Goal: Download file/media

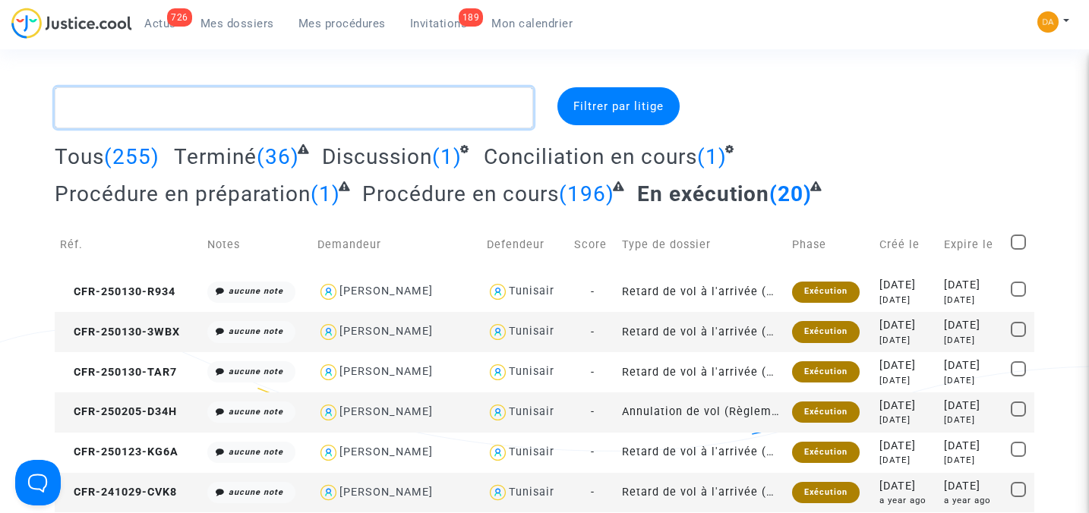
click at [190, 113] on textarea at bounding box center [294, 107] width 478 height 41
paste textarea "2025006470"
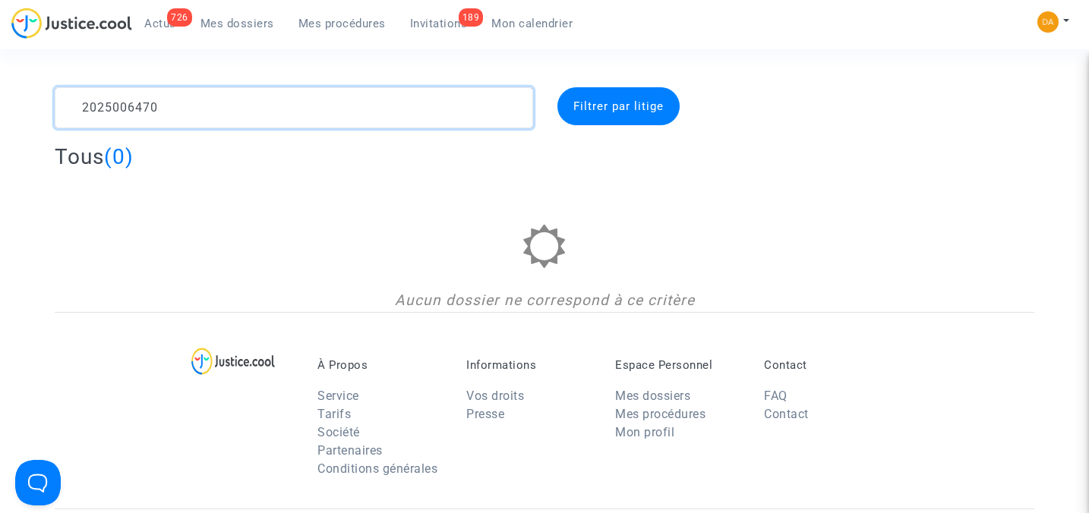
drag, startPoint x: 188, startPoint y: 110, endPoint x: 63, endPoint y: 87, distance: 126.6
click at [63, 87] on textarea at bounding box center [294, 107] width 478 height 41
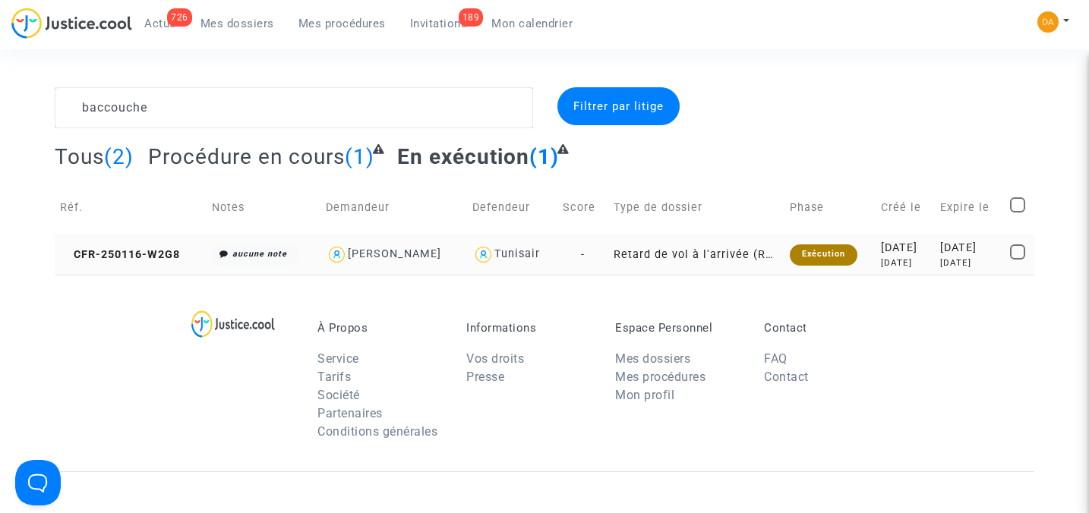
click at [380, 252] on div "[PERSON_NAME]" at bounding box center [394, 253] width 93 height 13
type textarea "baccouche @"[PERSON_NAME]" @"Pitcher Avocat""
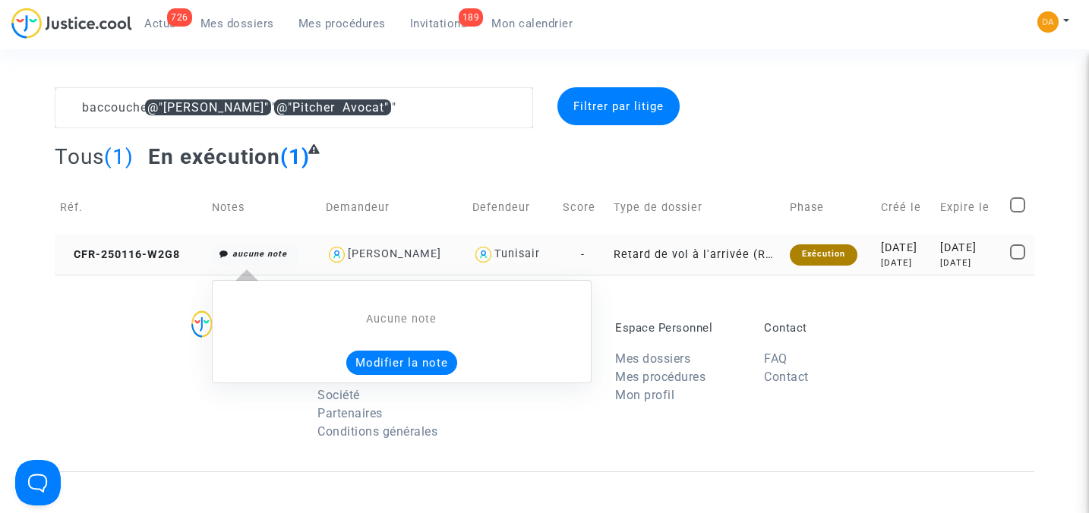
click at [258, 252] on icon "aucune note" at bounding box center [259, 254] width 55 height 10
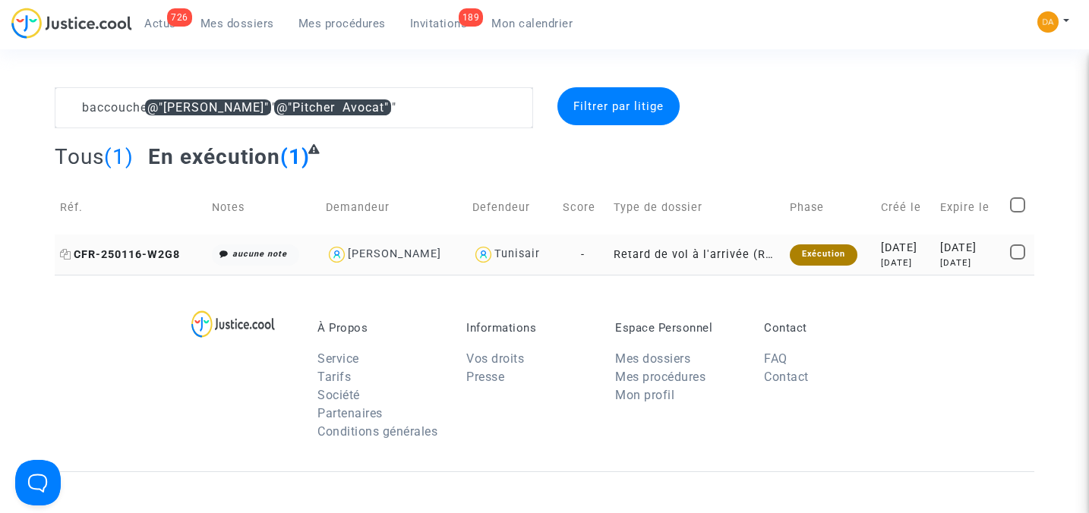
click at [152, 248] on span "CFR-250116-W2G8" at bounding box center [120, 254] width 120 height 13
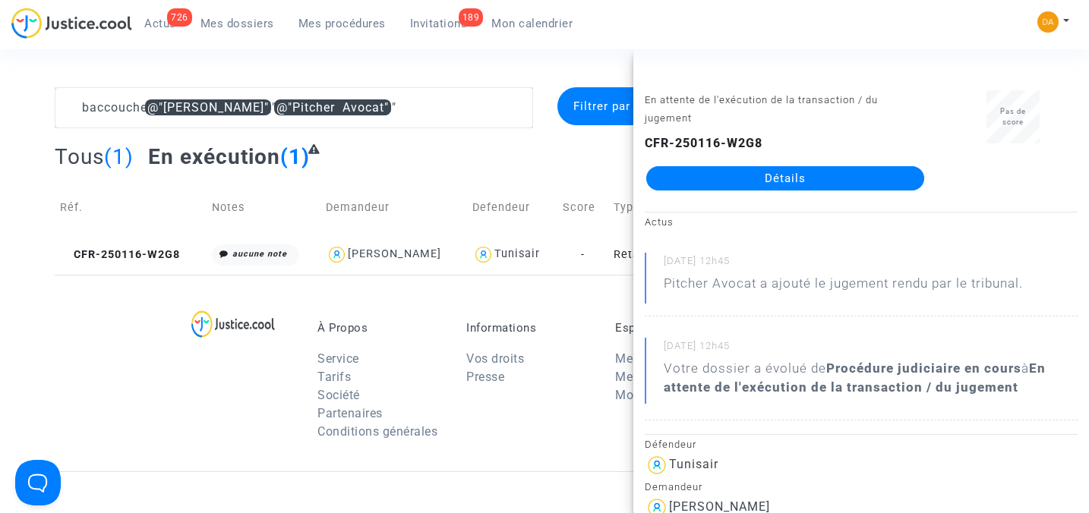
click at [791, 183] on link "Détails" at bounding box center [785, 178] width 278 height 24
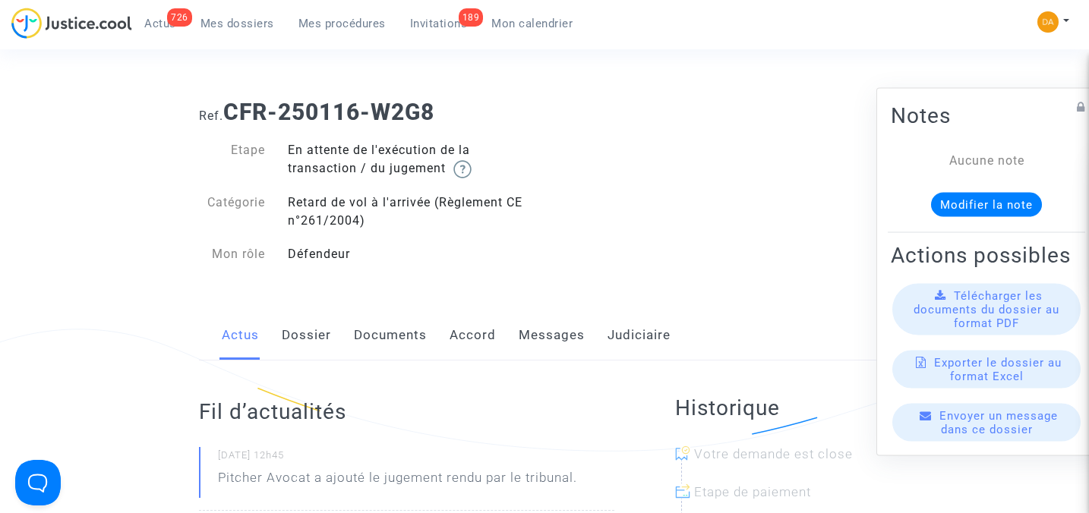
click at [979, 326] on span "Télécharger les documents du dossier au format PDF" at bounding box center [986, 309] width 146 height 41
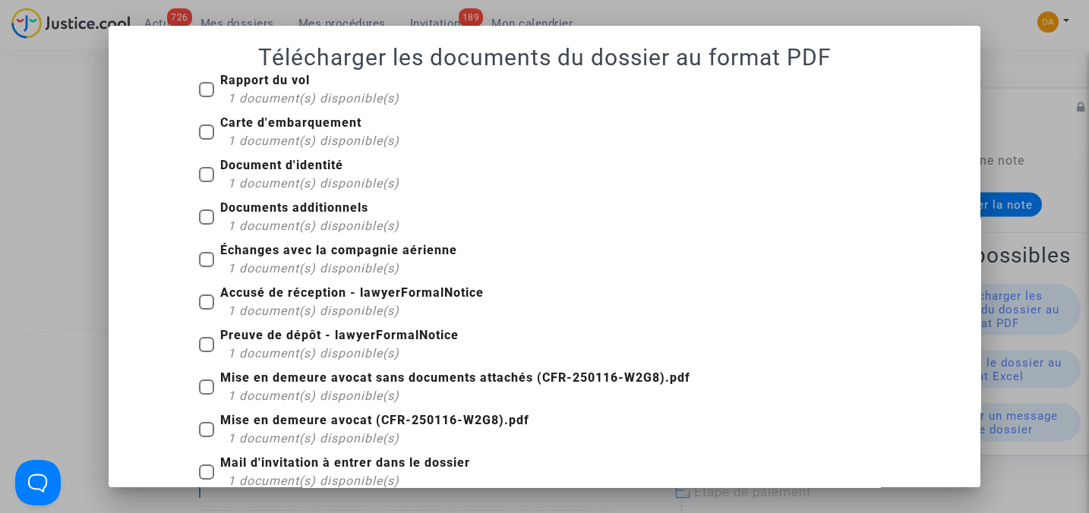
click at [203, 259] on span at bounding box center [206, 259] width 15 height 15
click at [206, 267] on input "Échanges avec la compagnie aérienne 1 document(s) disponible(s)" at bounding box center [206, 267] width 1 height 1
checkbox input "true"
click at [200, 130] on span at bounding box center [206, 131] width 15 height 15
click at [206, 140] on input "Carte d'embarquement 1 document(s) disponible(s)" at bounding box center [206, 140] width 1 height 1
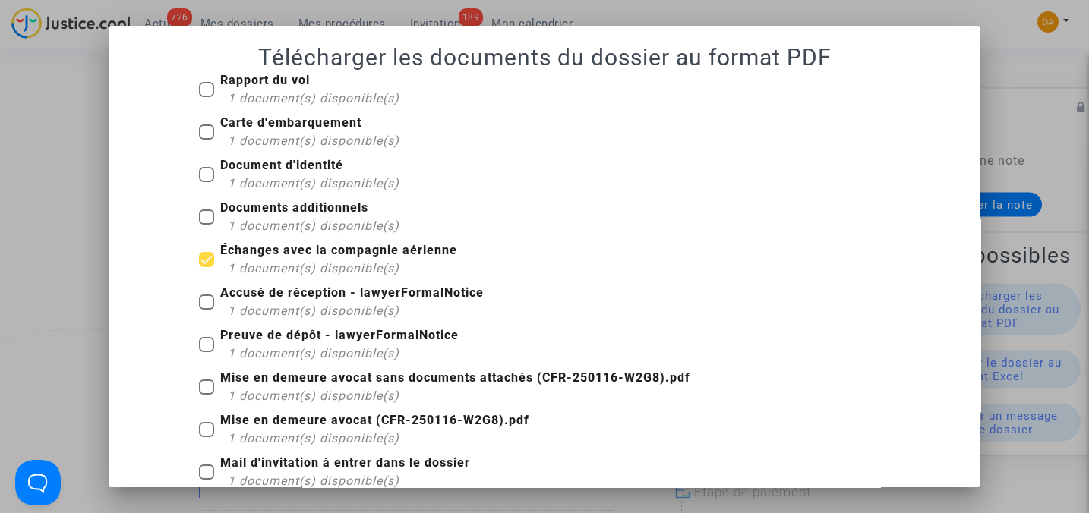
checkbox input "true"
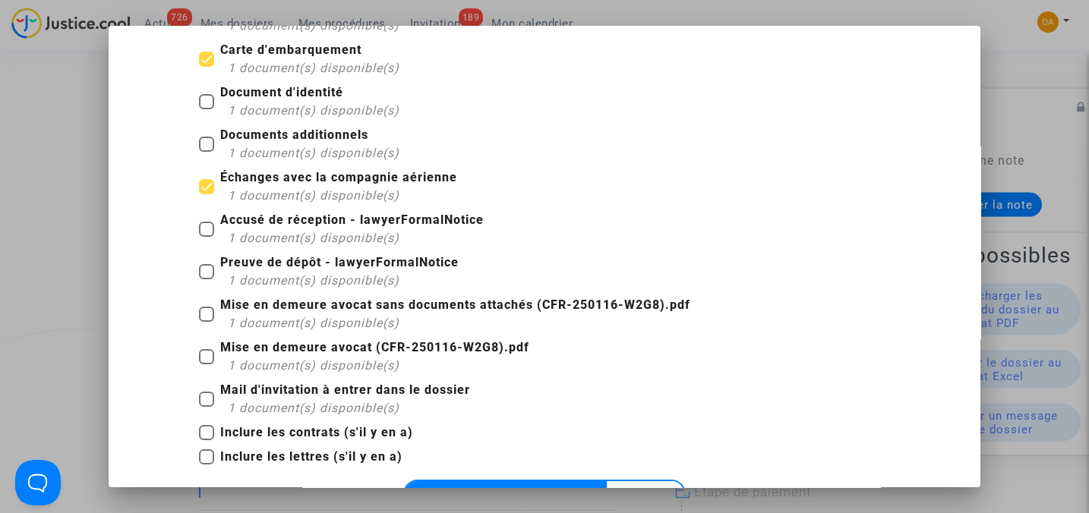
scroll to position [101, 0]
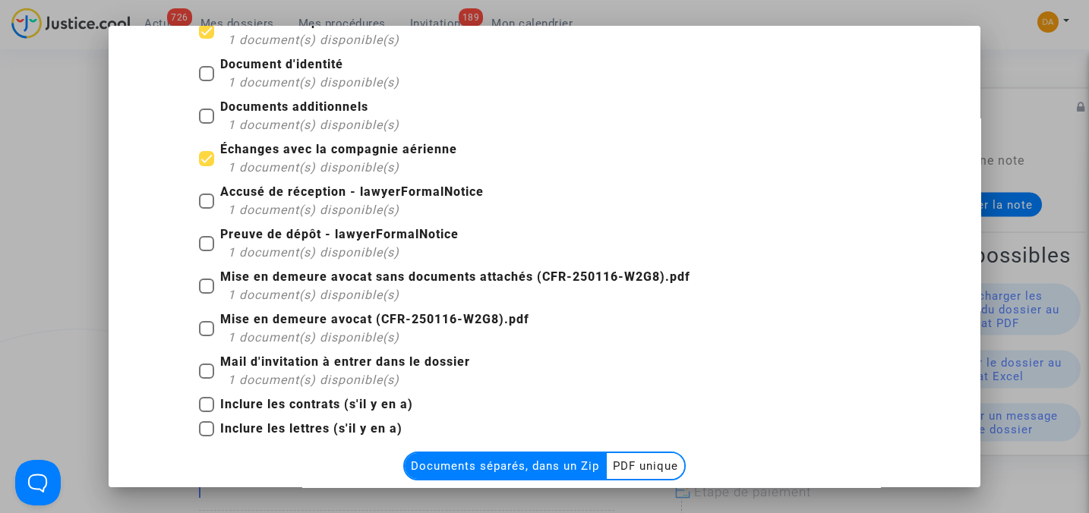
click at [199, 286] on span at bounding box center [206, 286] width 15 height 15
click at [206, 294] on input "Mise en demeure avocat sans documents attachés (CFR-250116-W2G8).pdf 1 document…" at bounding box center [206, 294] width 1 height 1
checkbox input "true"
click at [200, 371] on span at bounding box center [206, 371] width 15 height 15
click at [206, 379] on input "Mail d'invitation à entrer dans le dossier 1 document(s) disponible(s)" at bounding box center [206, 379] width 1 height 1
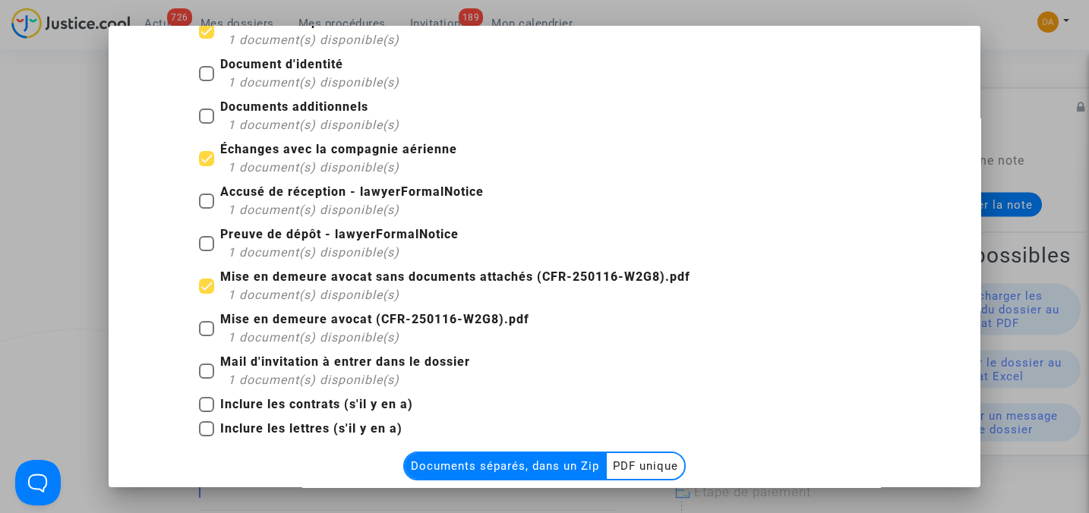
checkbox input "true"
click at [654, 468] on multi-toggle-item "PDF unique" at bounding box center [645, 466] width 77 height 26
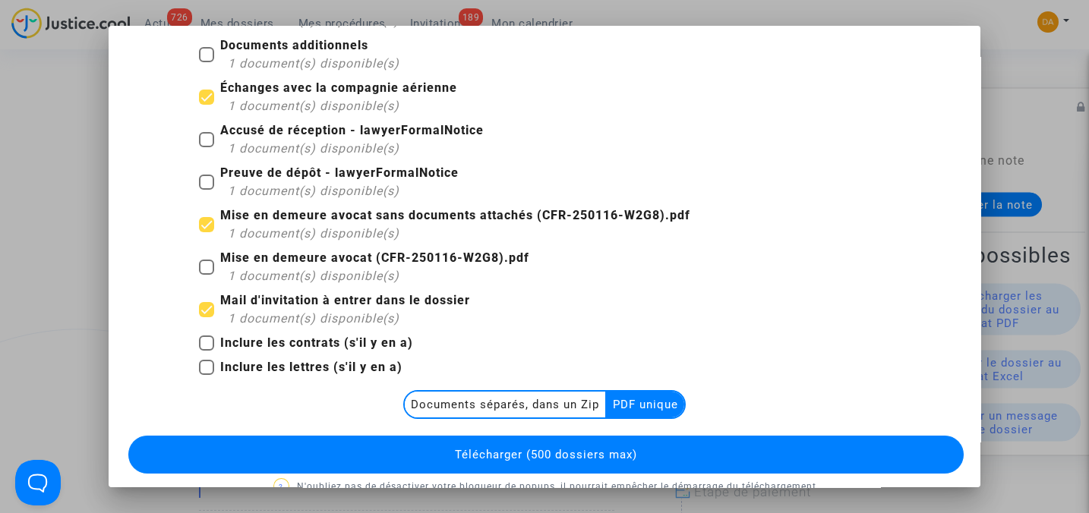
scroll to position [190, 0]
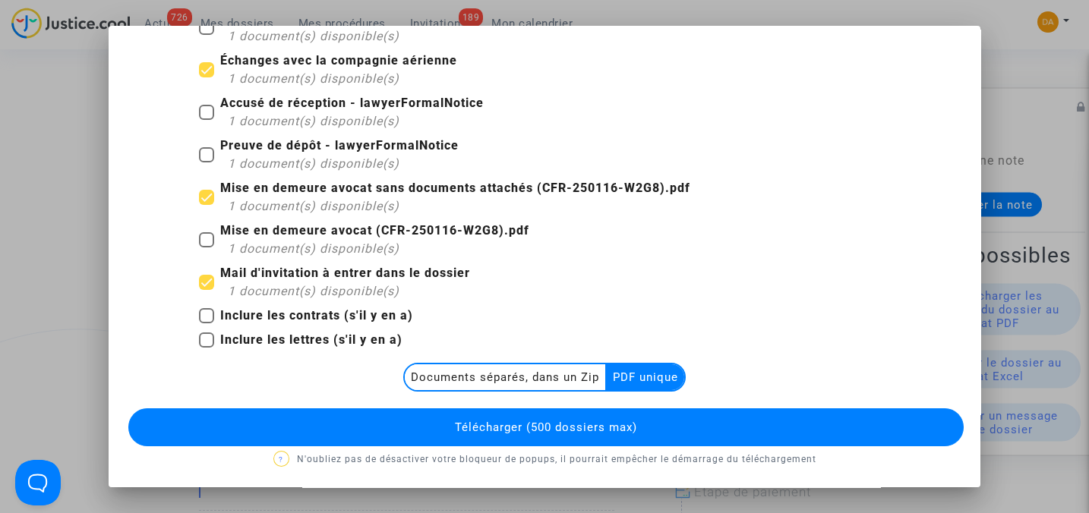
click at [664, 418] on button "Télécharger (500 dossiers max)" at bounding box center [545, 427] width 834 height 38
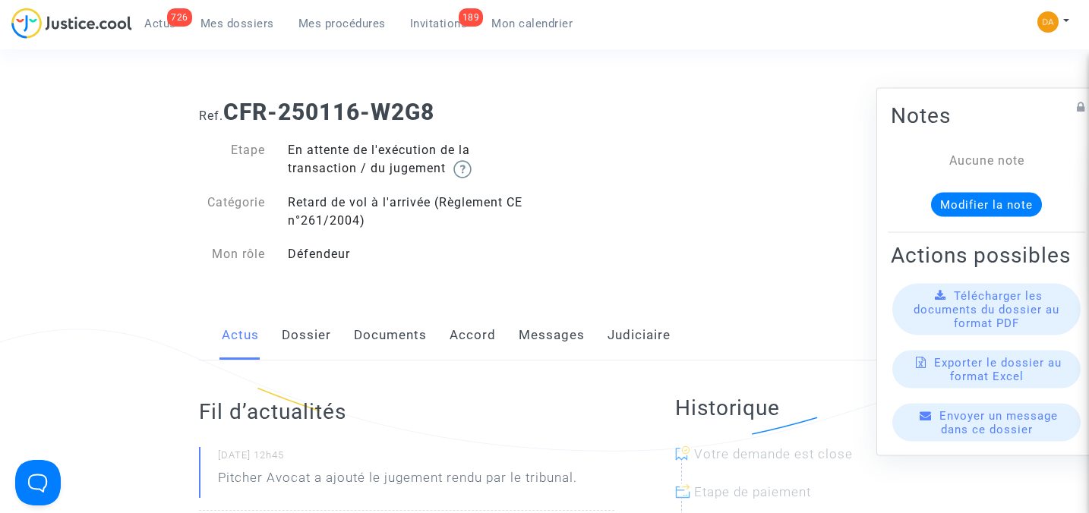
click at [236, 27] on span "Mes dossiers" at bounding box center [237, 24] width 74 height 14
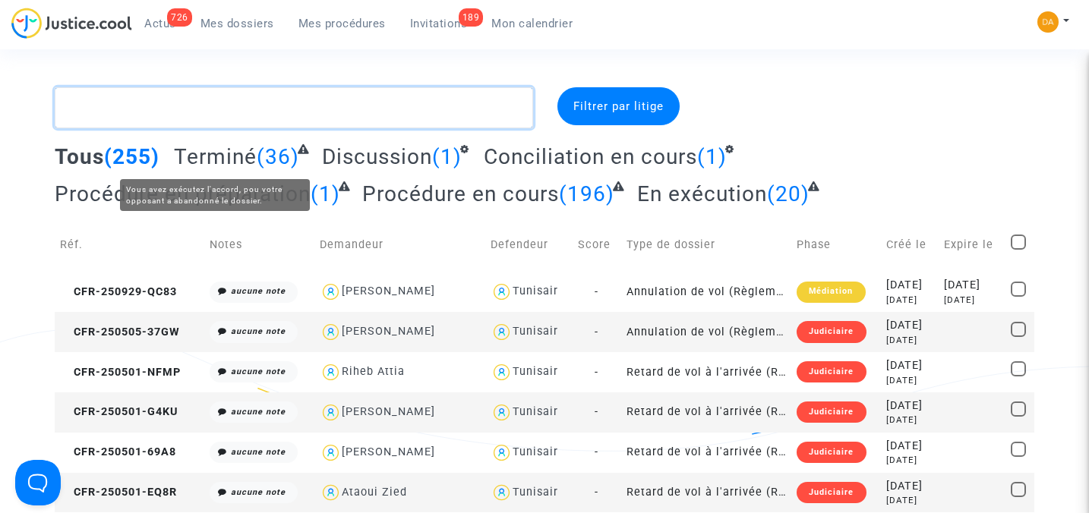
click at [188, 112] on textarea at bounding box center [294, 107] width 478 height 41
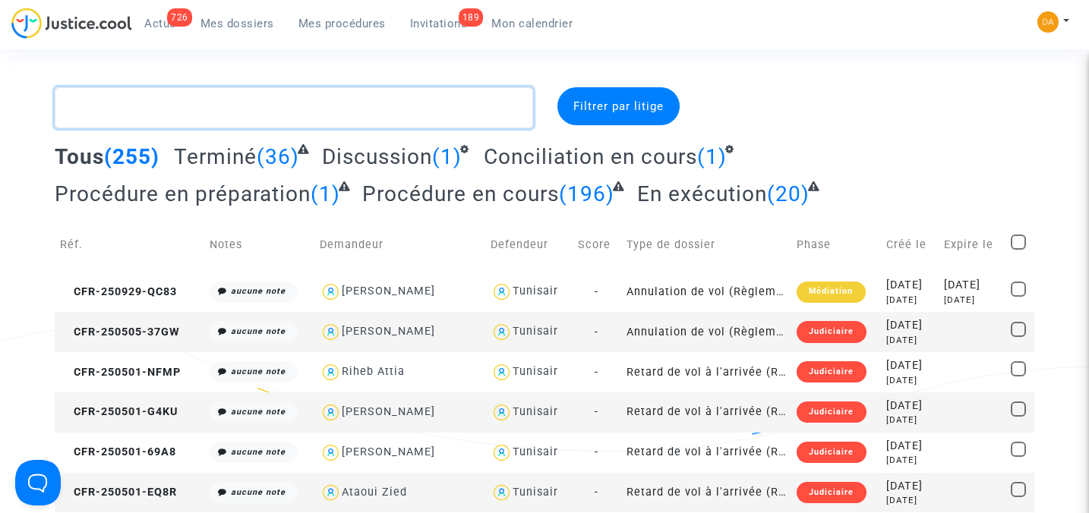
paste textarea "CFR-250116-8FMA"
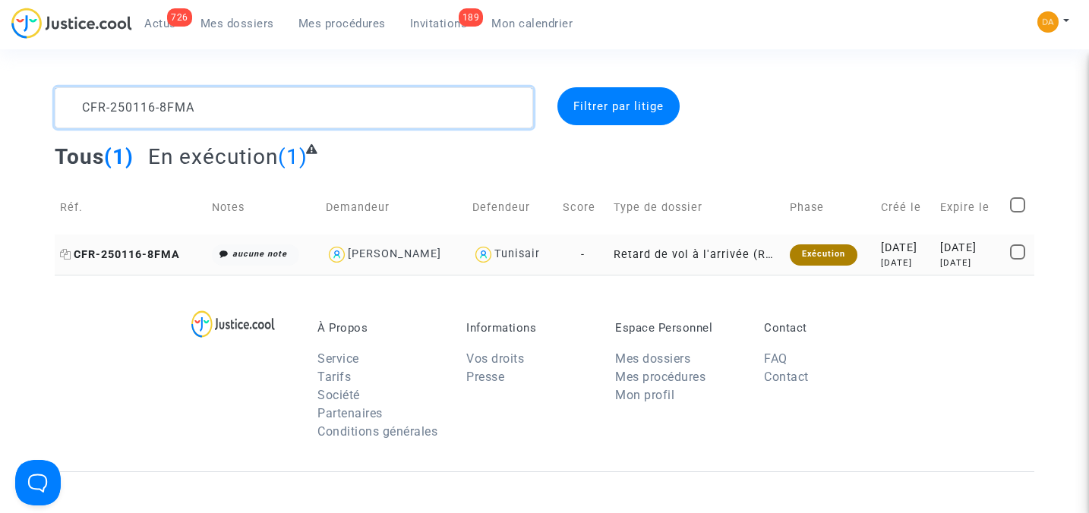
type textarea "CFR-250116-8FMA"
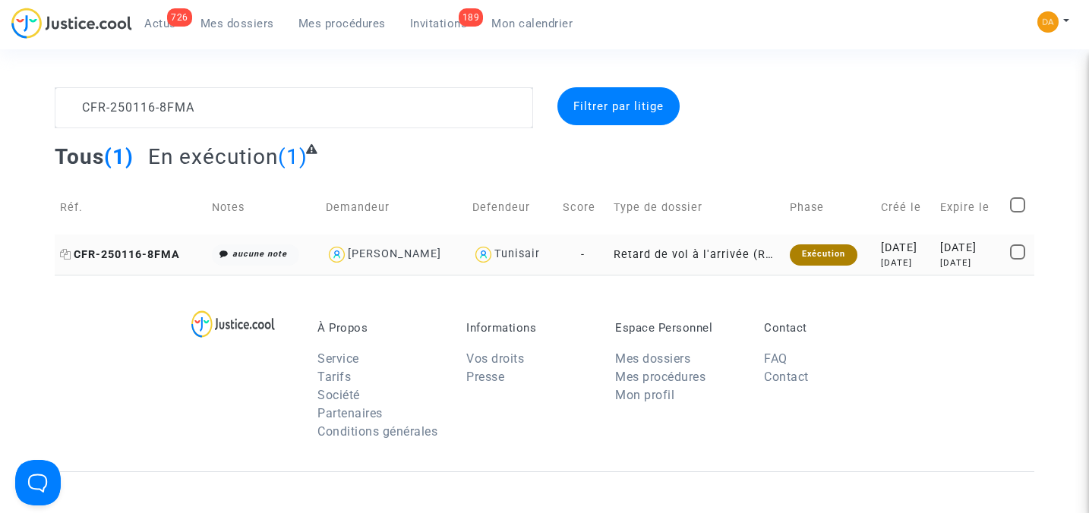
click at [134, 260] on span "CFR-250116-8FMA" at bounding box center [120, 254] width 120 height 13
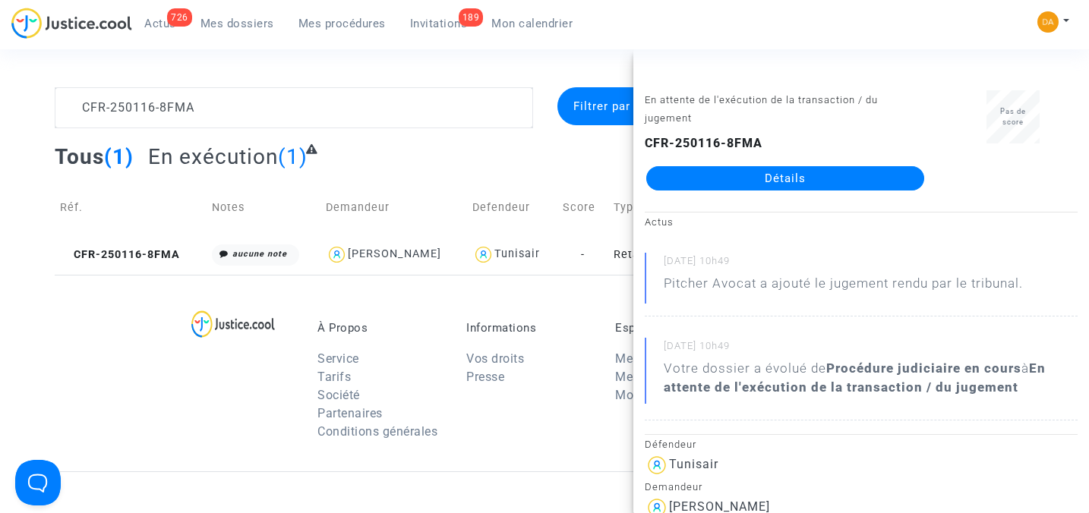
click at [772, 184] on link "Détails" at bounding box center [785, 178] width 278 height 24
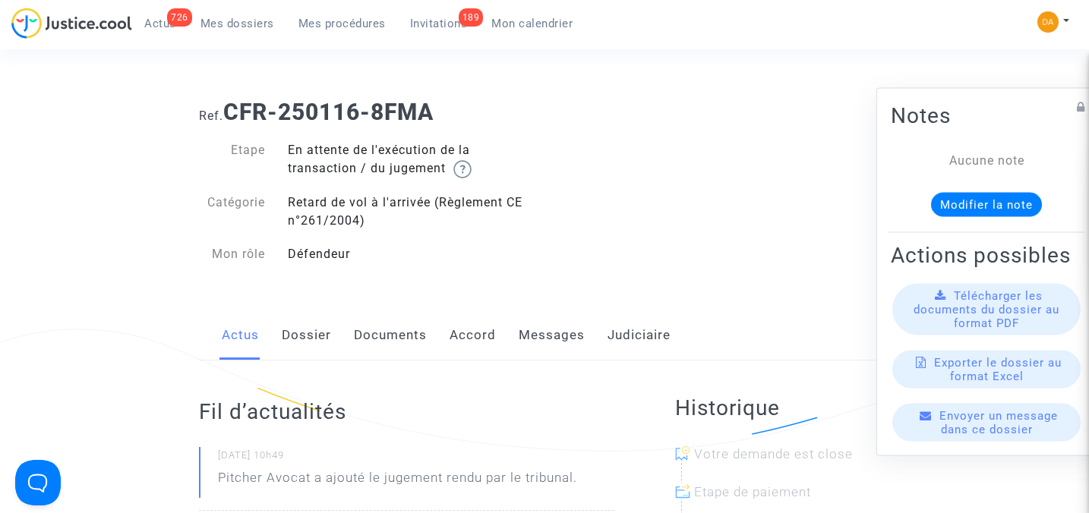
click at [991, 307] on span "Télécharger les documents du dossier au format PDF" at bounding box center [986, 309] width 146 height 41
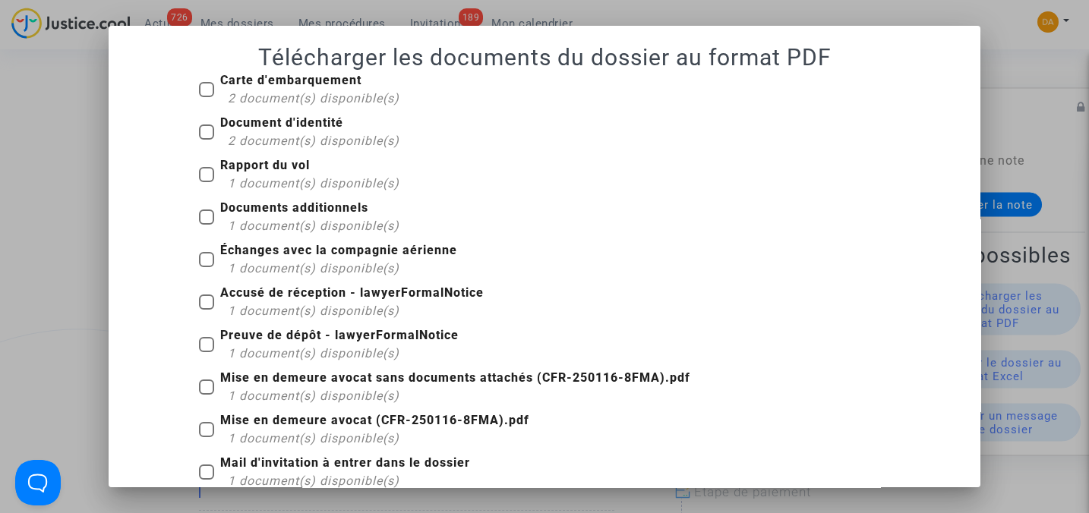
click at [199, 87] on span at bounding box center [206, 89] width 15 height 15
click at [206, 97] on input "Carte d'embarquement 2 document(s) disponible(s)" at bounding box center [206, 97] width 1 height 1
checkbox input "true"
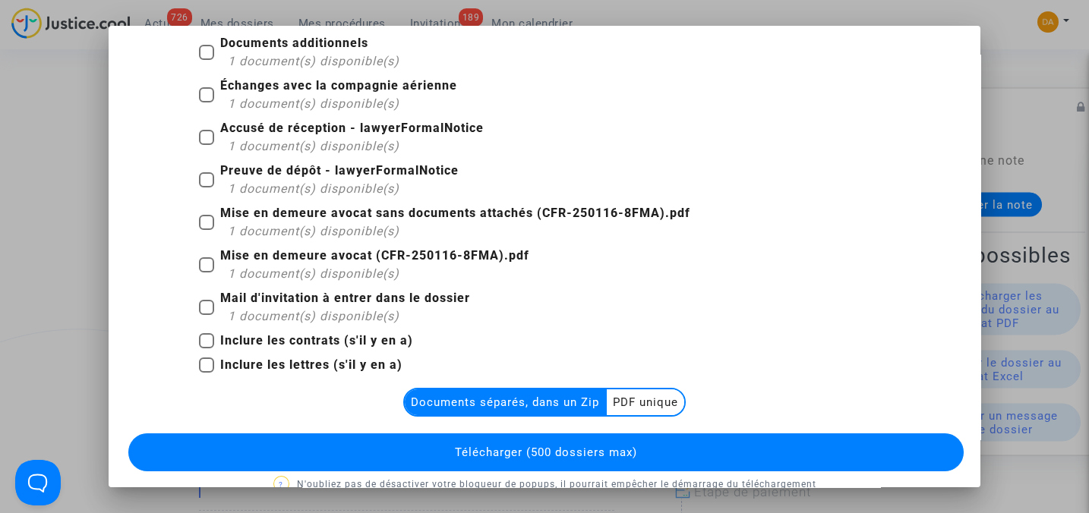
scroll to position [190, 0]
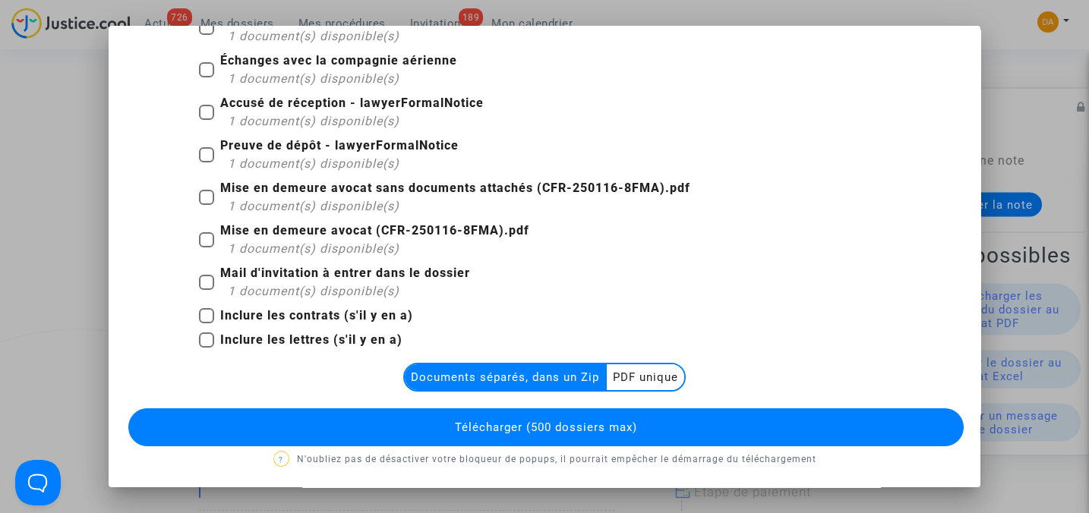
click at [651, 376] on multi-toggle-item "PDF unique" at bounding box center [645, 377] width 77 height 26
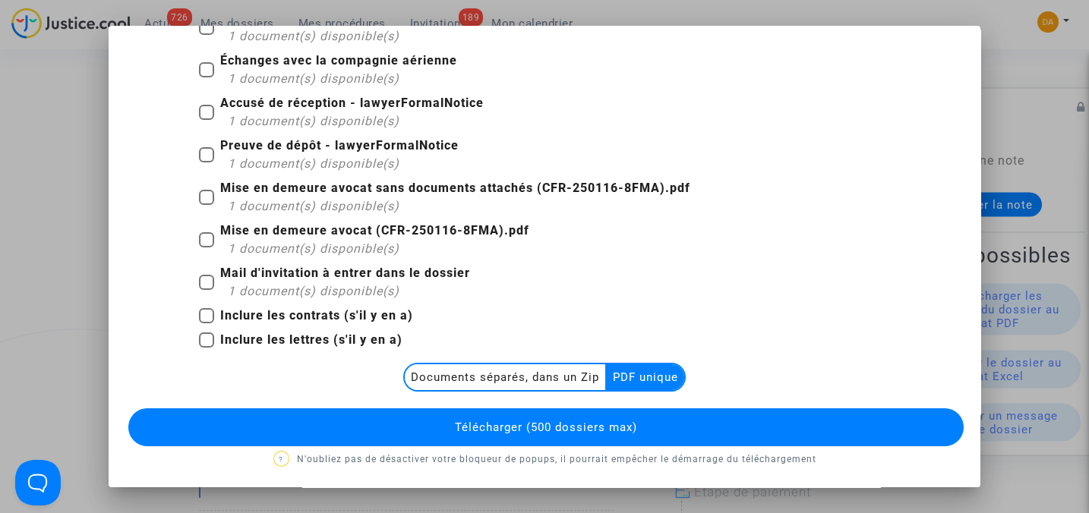
click at [672, 410] on button "Télécharger (500 dossiers max)" at bounding box center [545, 427] width 834 height 38
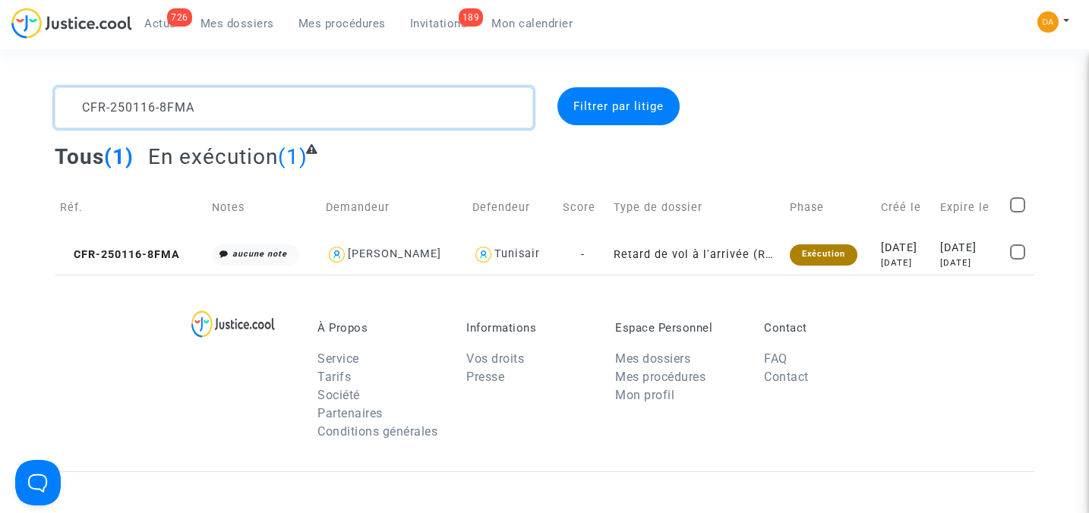
drag, startPoint x: 204, startPoint y: 105, endPoint x: 47, endPoint y: 105, distance: 157.1
click at [47, 105] on div "CFR-250116-8FMA" at bounding box center [293, 107] width 501 height 41
paste textarea "41118-DAR6"
type textarea "CFR-241118-DAR6"
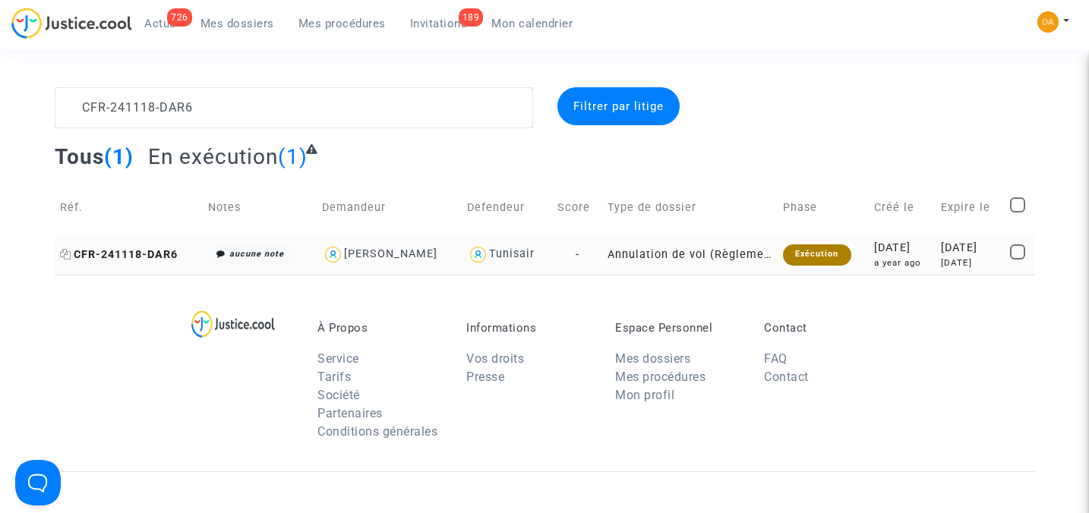
click at [96, 248] on span "CFR-241118-DAR6" at bounding box center [119, 254] width 118 height 13
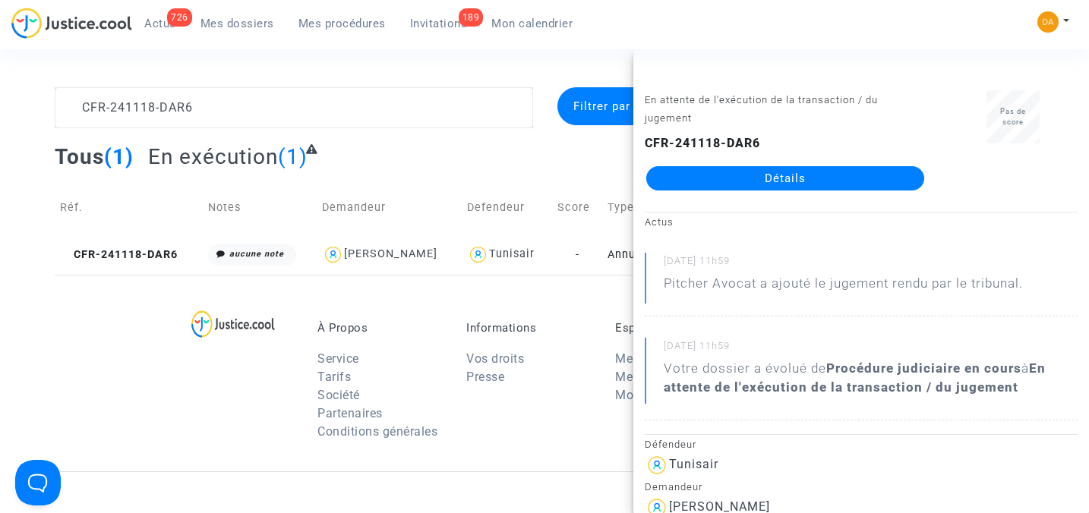
click at [777, 180] on link "Détails" at bounding box center [785, 178] width 278 height 24
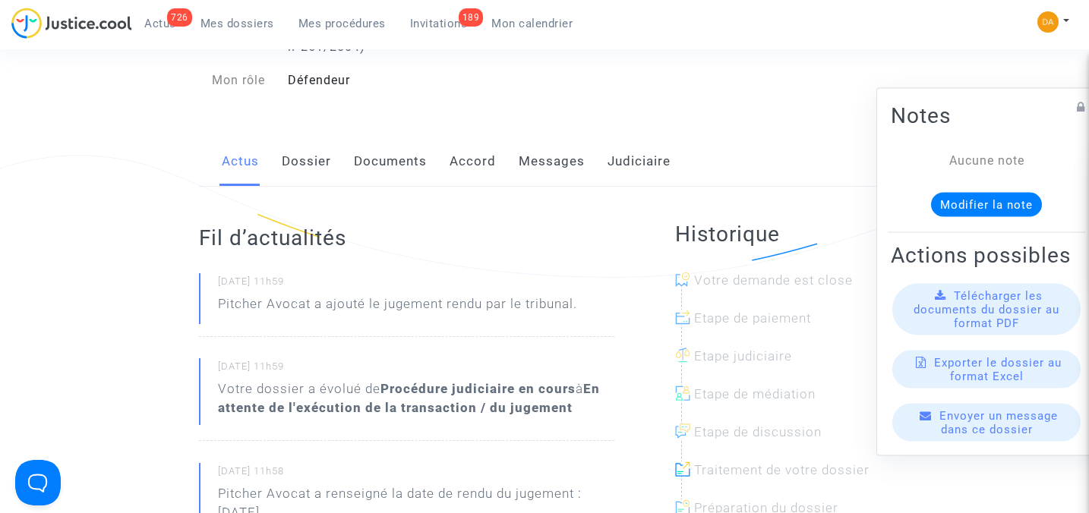
scroll to position [202, 0]
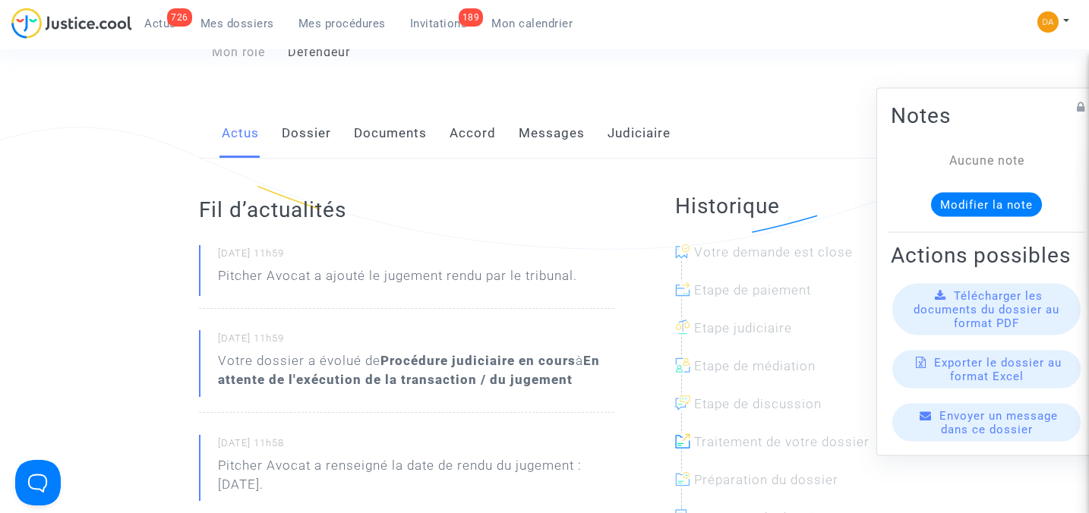
click at [1016, 194] on button "Modifier la note" at bounding box center [986, 205] width 111 height 24
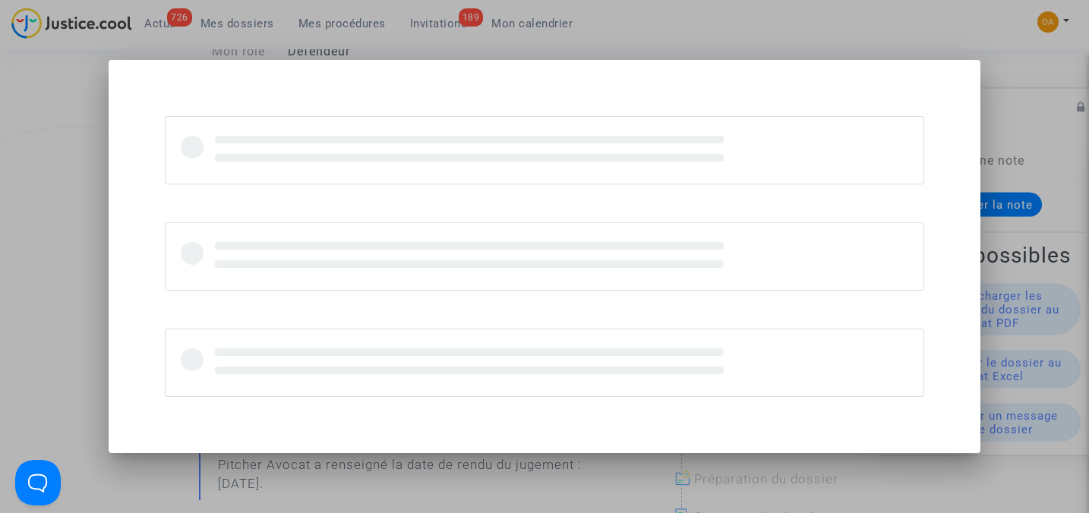
scroll to position [0, 0]
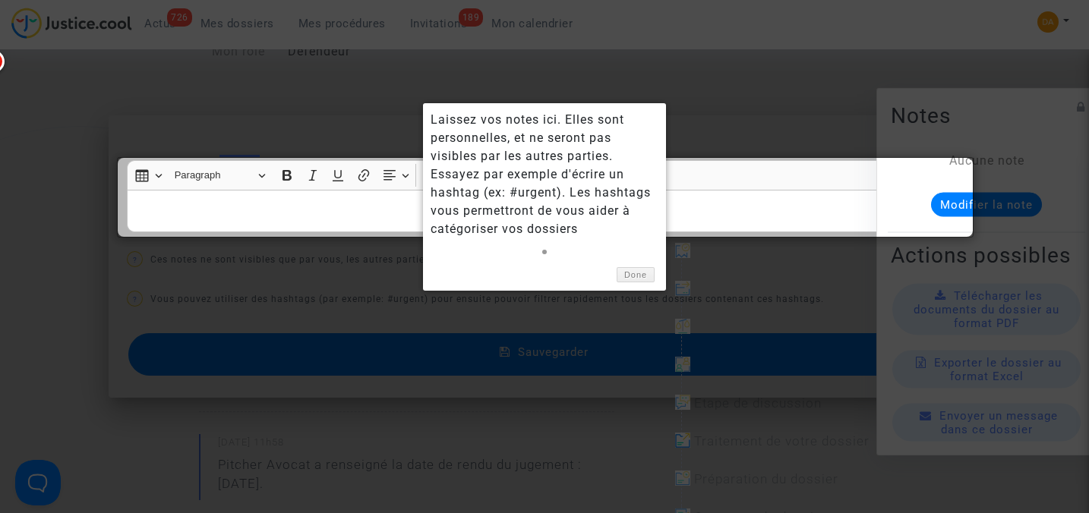
click at [1019, 245] on div at bounding box center [544, 256] width 1089 height 513
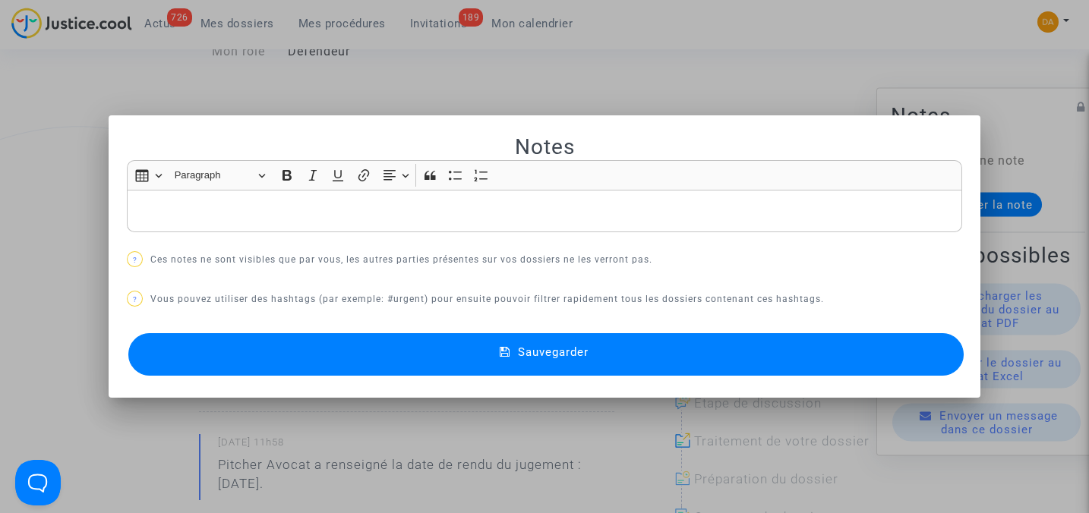
click at [1032, 263] on div at bounding box center [544, 256] width 1089 height 513
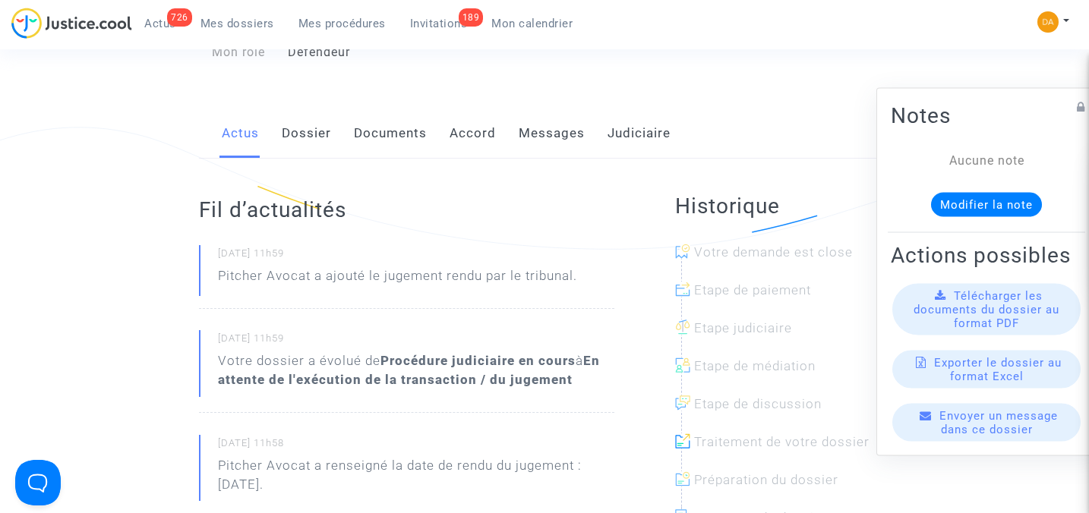
click at [977, 323] on span "Télécharger les documents du dossier au format PDF" at bounding box center [986, 309] width 146 height 41
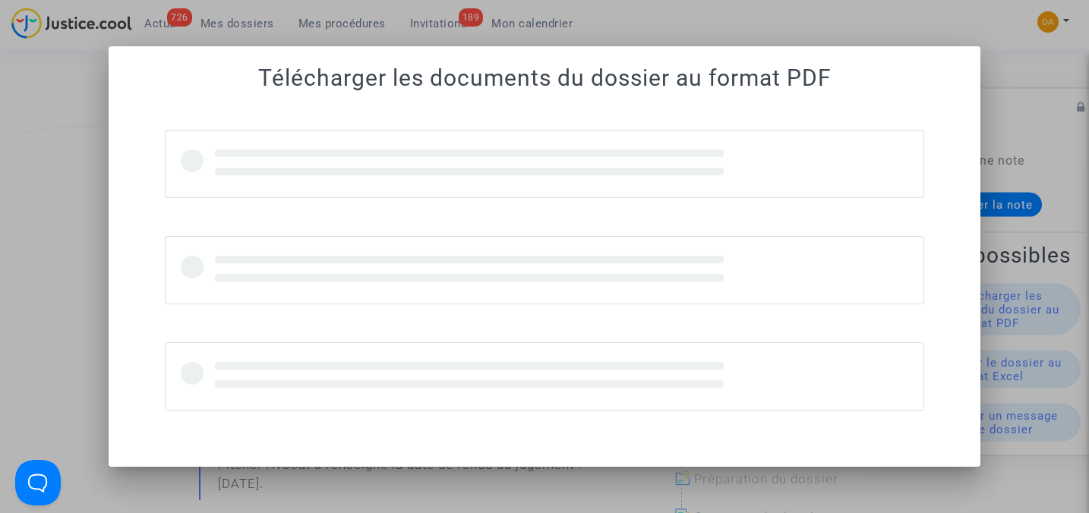
scroll to position [0, 0]
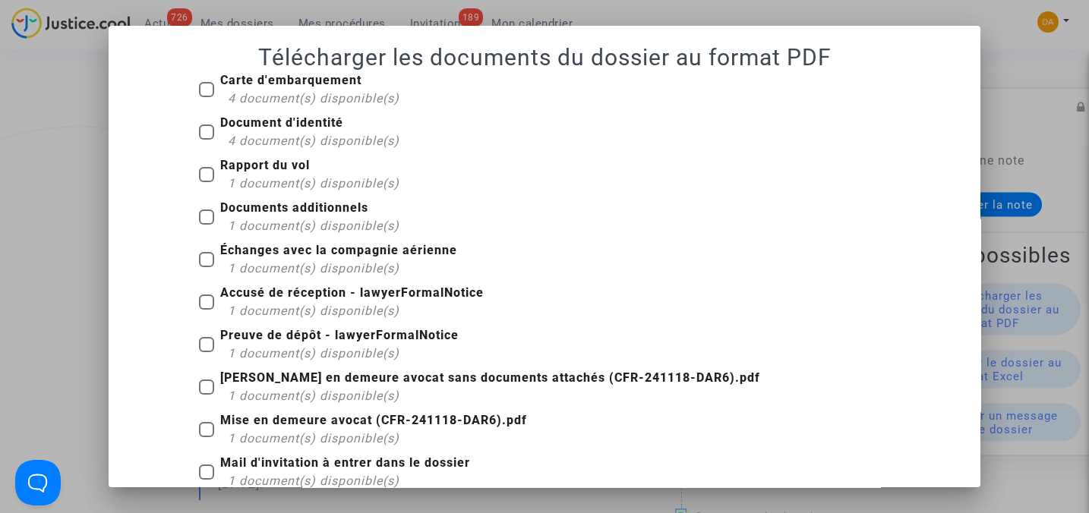
click at [199, 89] on span at bounding box center [206, 89] width 15 height 15
click at [206, 97] on input "Carte d'embarquement 4 document(s) disponible(s)" at bounding box center [206, 97] width 1 height 1
checkbox input "true"
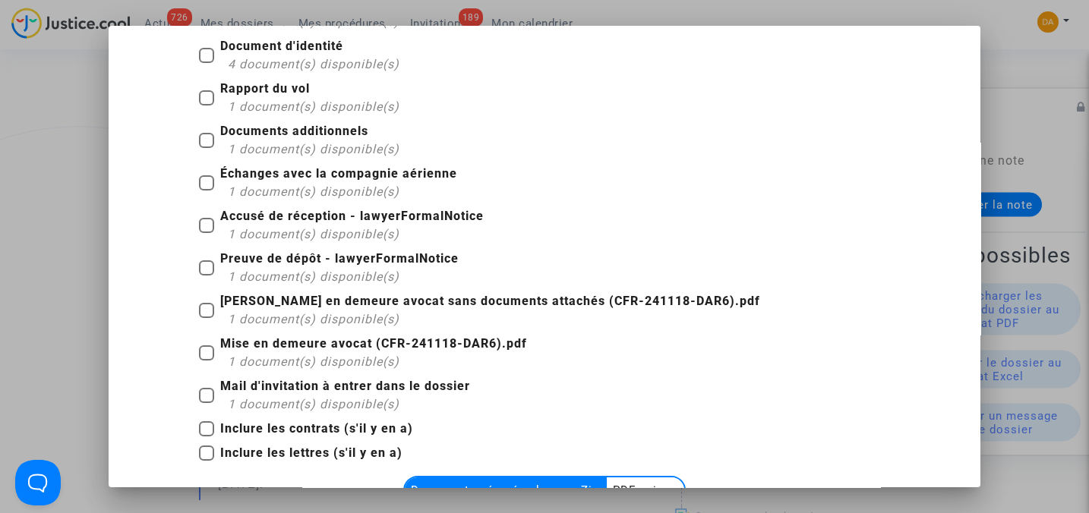
scroll to position [190, 0]
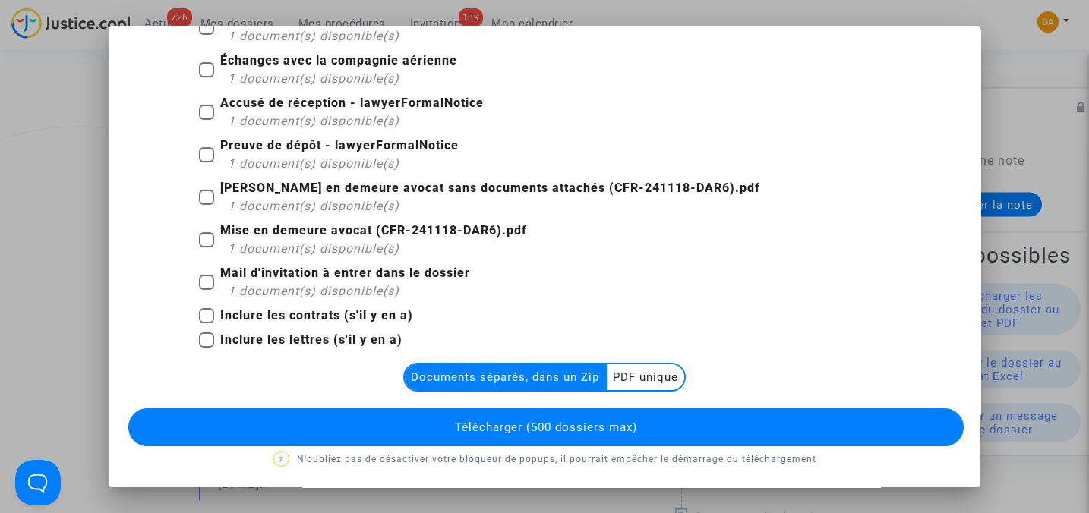
click at [640, 381] on multi-toggle-item "PDF unique" at bounding box center [645, 377] width 77 height 26
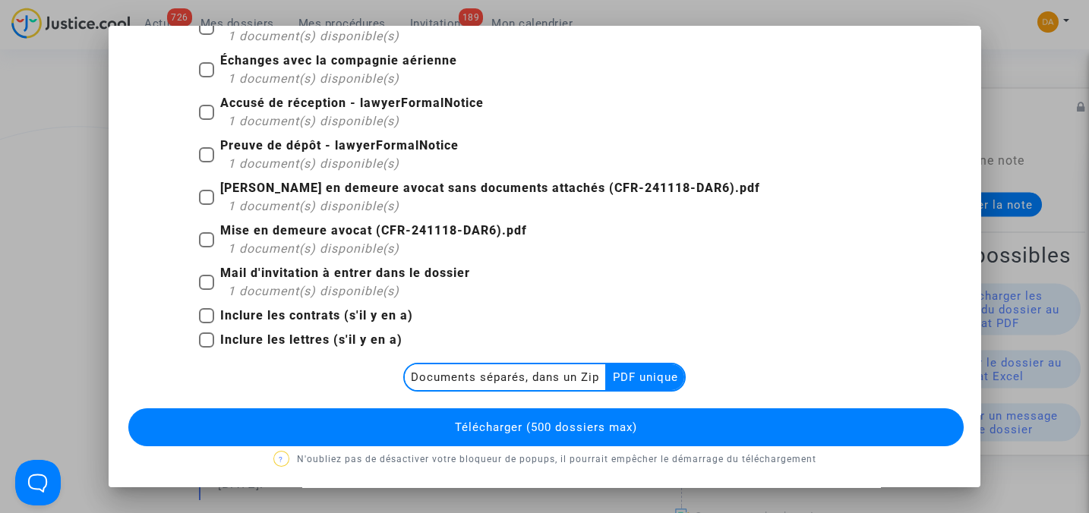
click at [670, 425] on button "Télécharger (500 dossiers max)" at bounding box center [545, 427] width 834 height 38
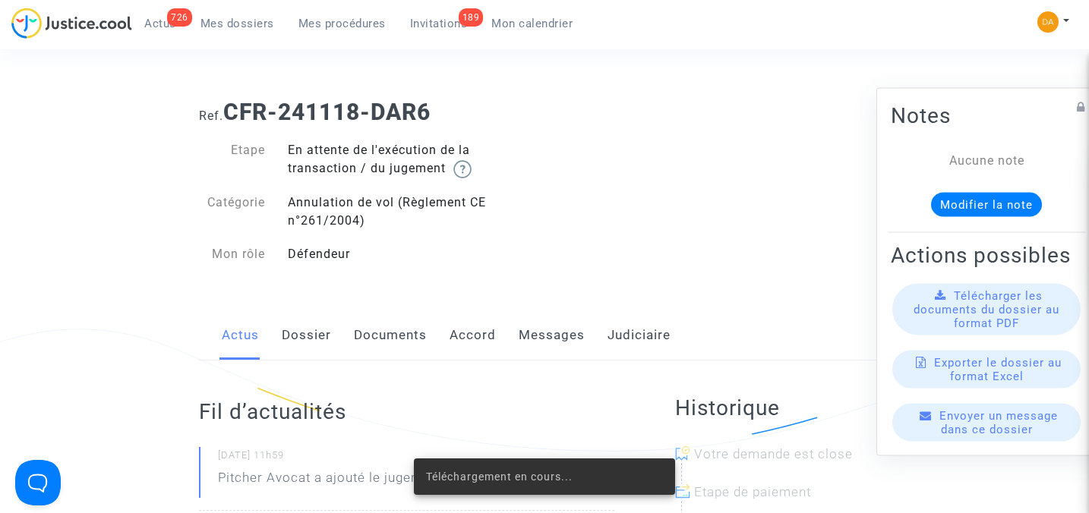
scroll to position [202, 0]
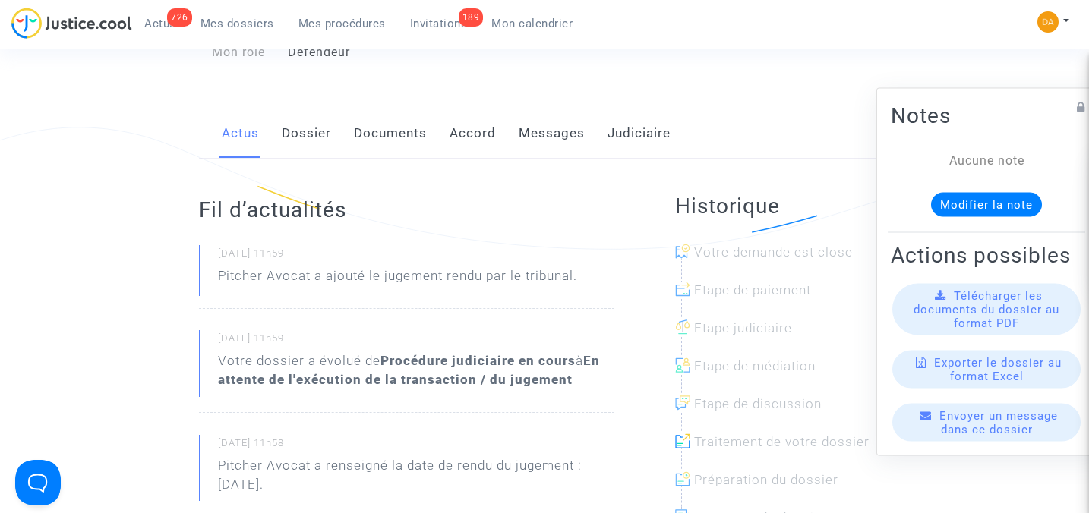
click at [974, 320] on span "Télécharger les documents du dossier au format PDF" at bounding box center [986, 309] width 146 height 41
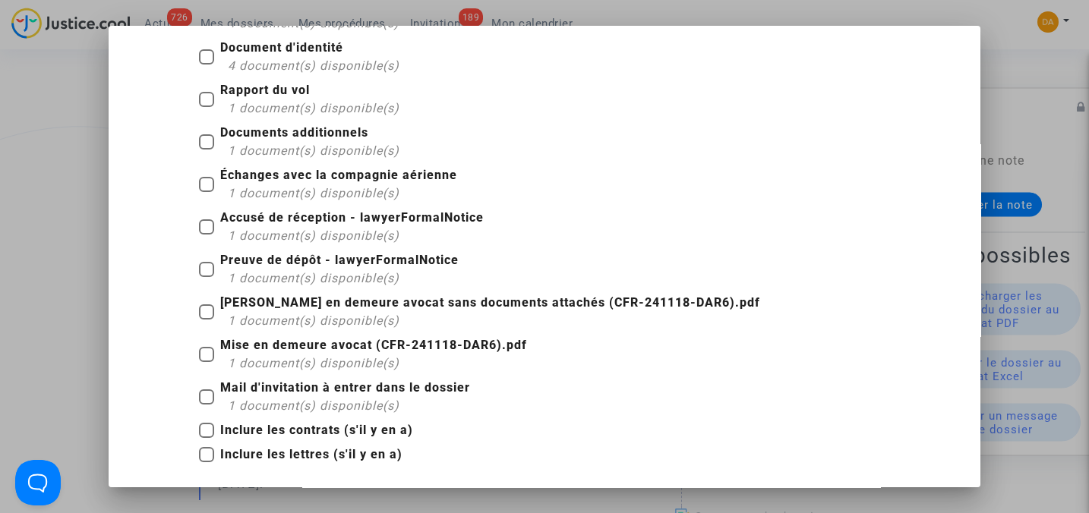
scroll to position [0, 0]
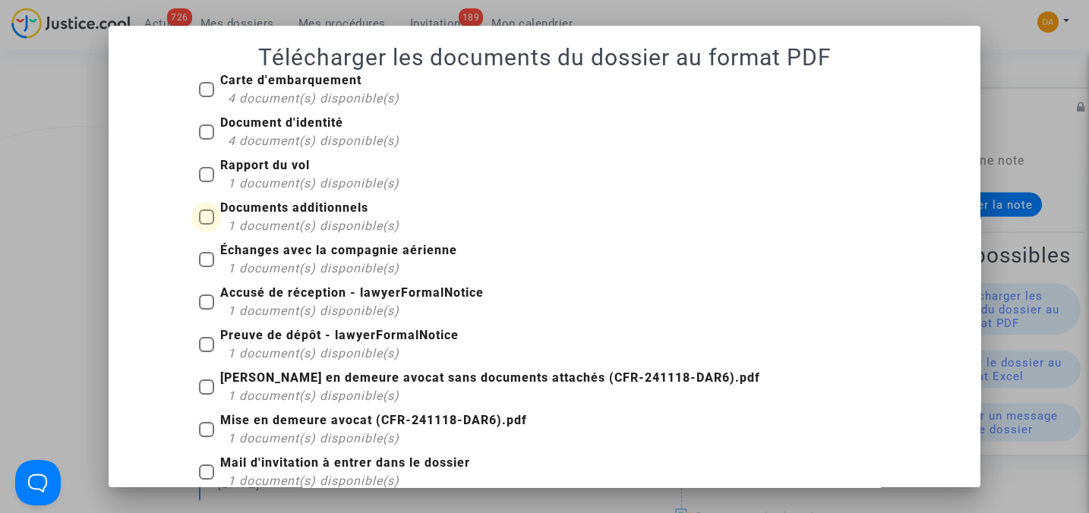
click at [199, 216] on span at bounding box center [206, 217] width 15 height 15
click at [206, 225] on input "Documents additionnels 1 document(s) disponible(s)" at bounding box center [206, 225] width 1 height 1
checkbox input "true"
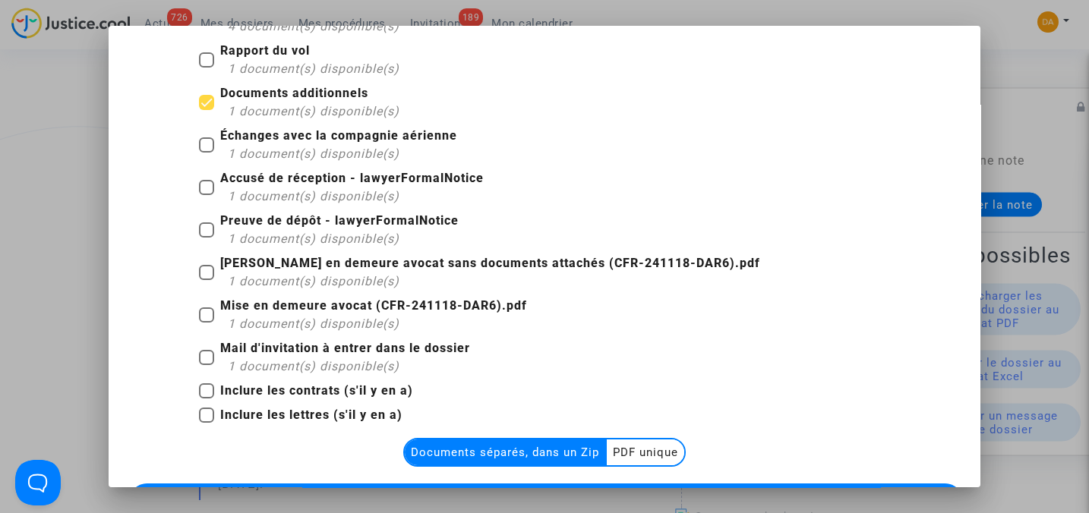
scroll to position [190, 0]
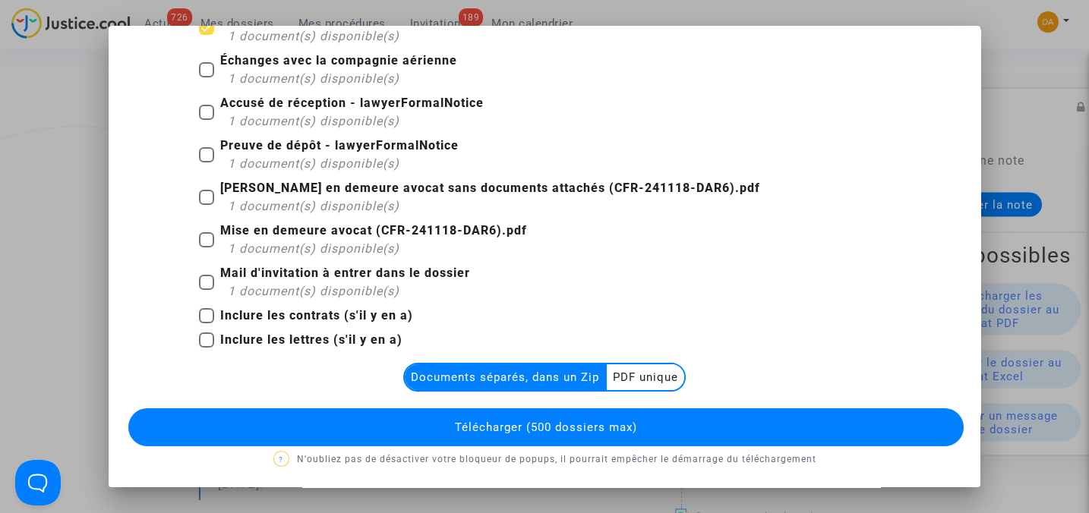
click at [645, 371] on multi-toggle-item "PDF unique" at bounding box center [645, 377] width 77 height 26
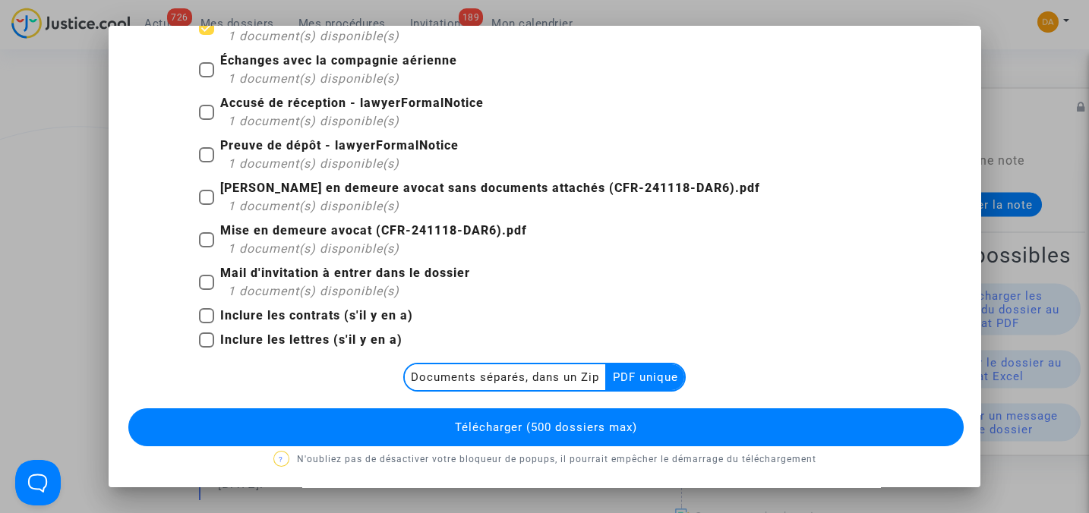
click at [659, 425] on button "Télécharger (500 dossiers max)" at bounding box center [545, 427] width 834 height 38
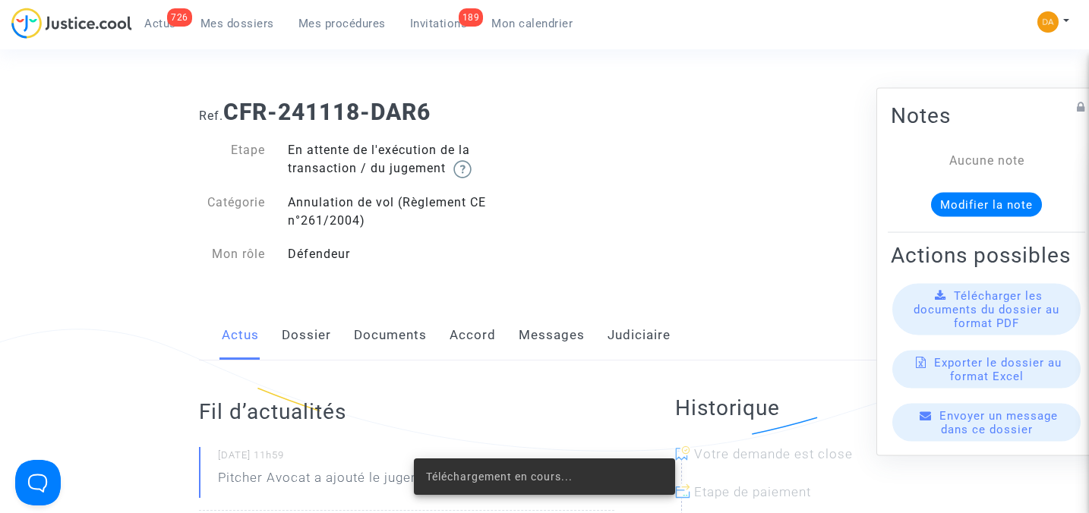
scroll to position [202, 0]
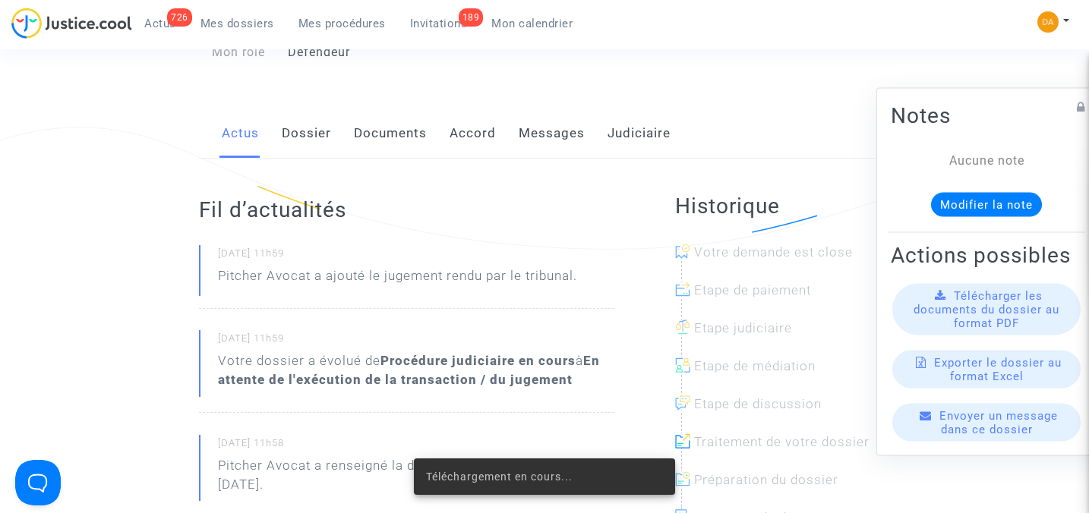
click at [991, 325] on span "Télécharger les documents du dossier au format PDF" at bounding box center [986, 309] width 146 height 41
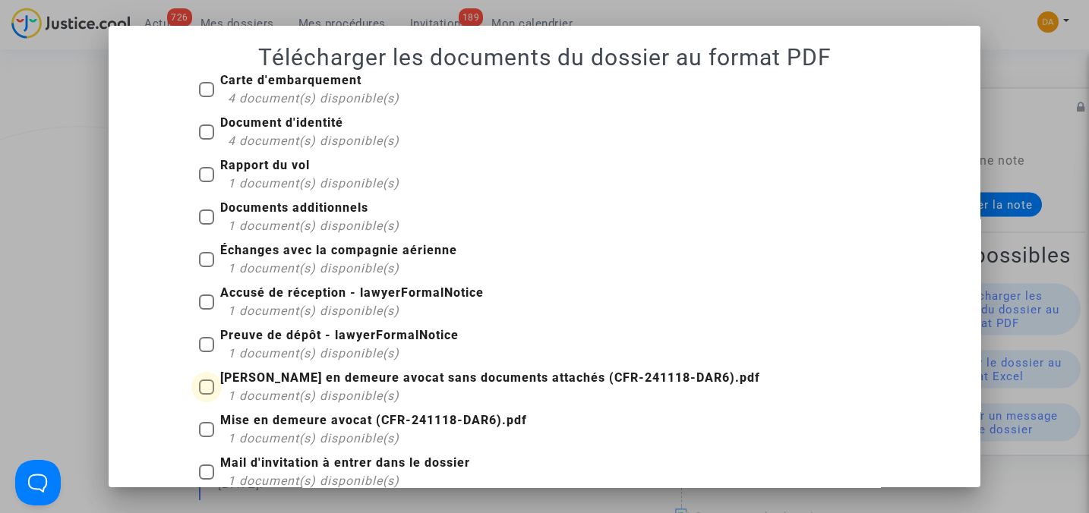
click at [315, 381] on b "[PERSON_NAME] en demeure avocat sans documents attachés (CFR-241118-DAR6).pdf" at bounding box center [490, 377] width 540 height 14
click at [206, 395] on input "[PERSON_NAME] en demeure avocat sans documents attachés (CFR-241118-DAR6).pdf 1…" at bounding box center [206, 395] width 1 height 1
checkbox input "true"
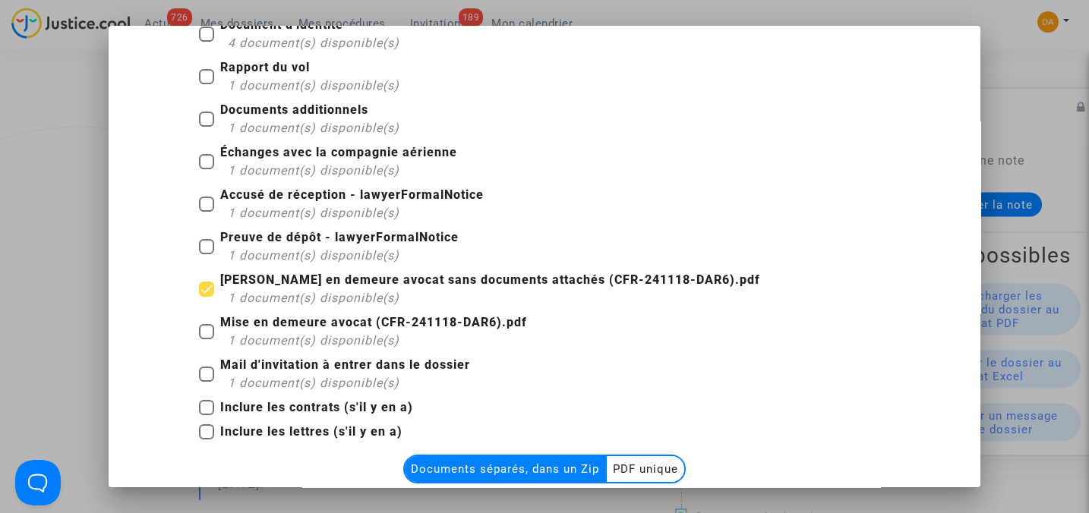
scroll to position [190, 0]
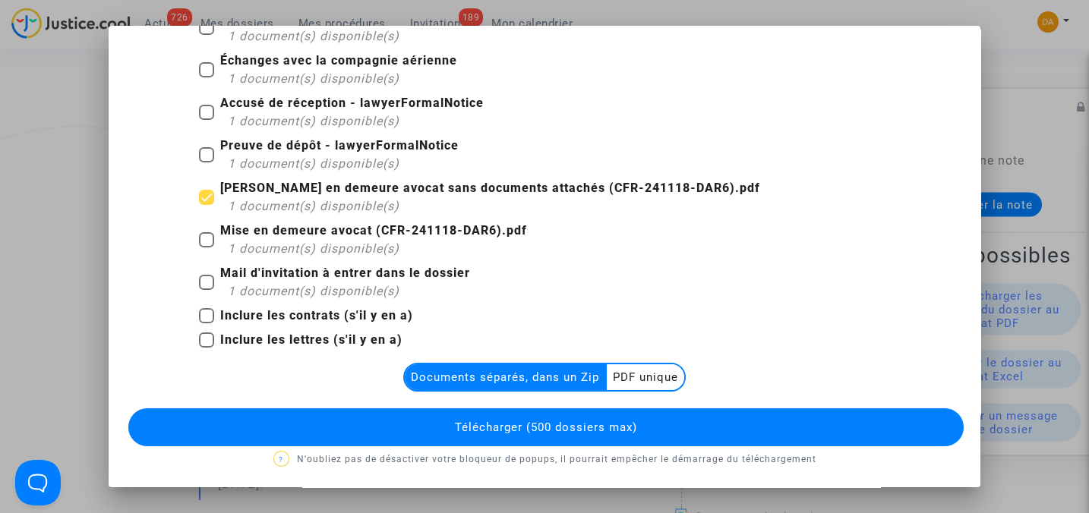
click at [638, 380] on multi-toggle-item "PDF unique" at bounding box center [645, 377] width 77 height 26
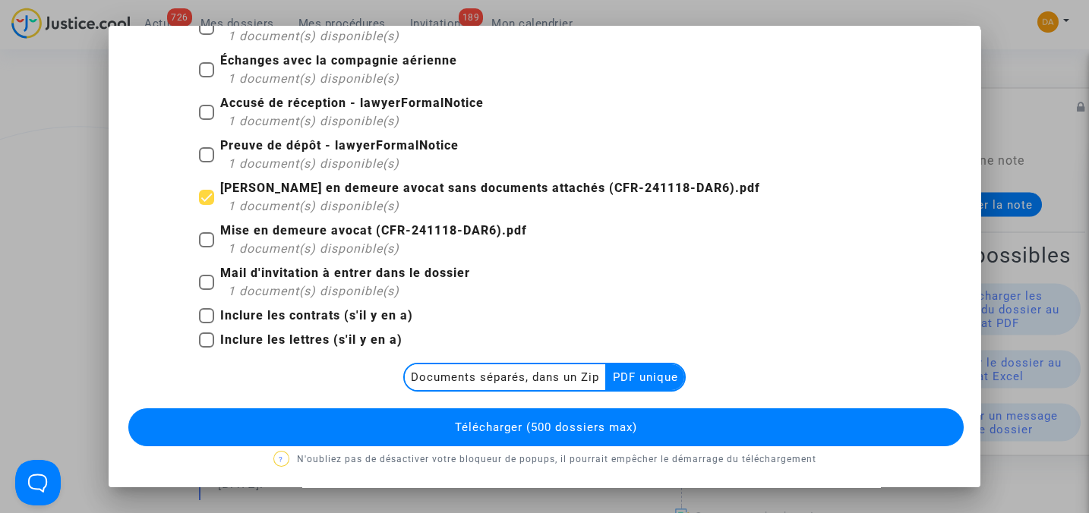
click at [656, 425] on button "Télécharger (500 dossiers max)" at bounding box center [545, 427] width 834 height 38
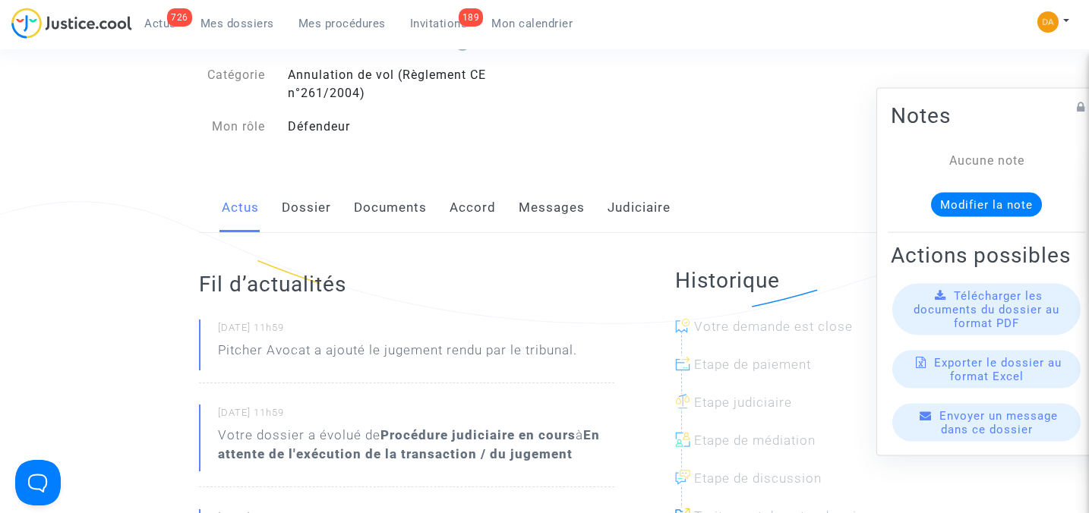
scroll to position [0, 0]
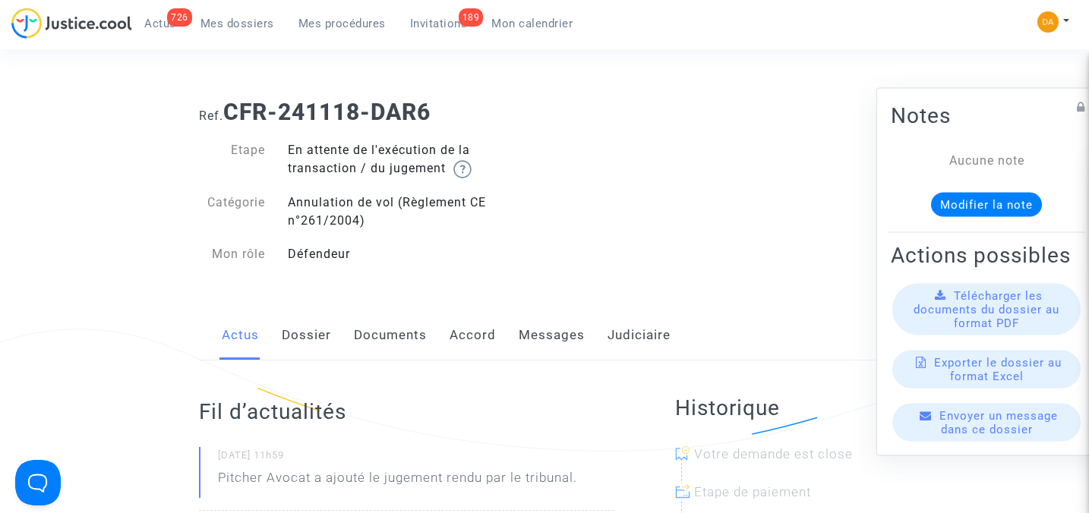
click at [235, 24] on span "Mes dossiers" at bounding box center [237, 24] width 74 height 14
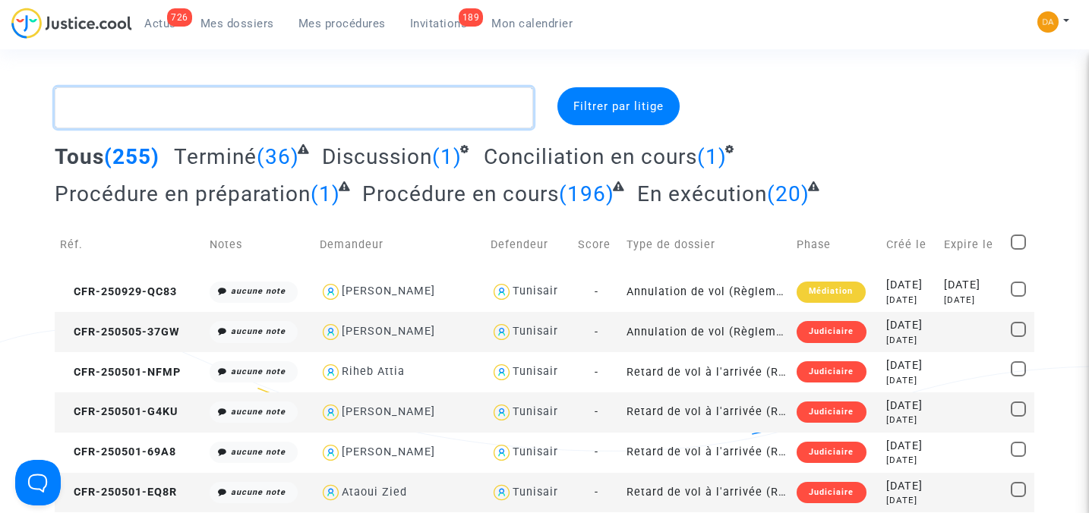
click at [155, 107] on textarea at bounding box center [294, 107] width 478 height 41
paste textarea "CFR-241109-P7V7"
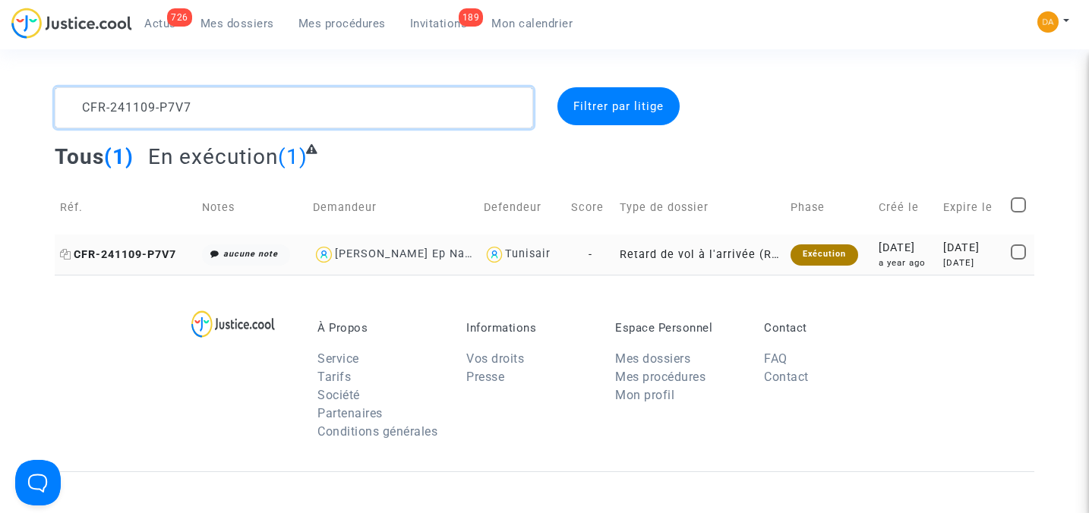
type textarea "CFR-241109-P7V7"
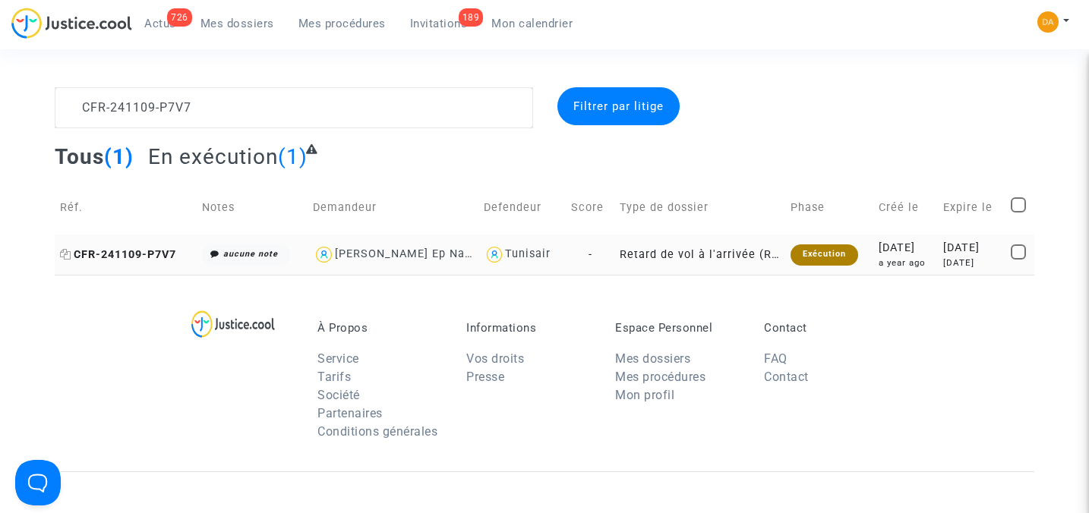
click at [125, 248] on span "CFR-241109-P7V7" at bounding box center [118, 254] width 116 height 13
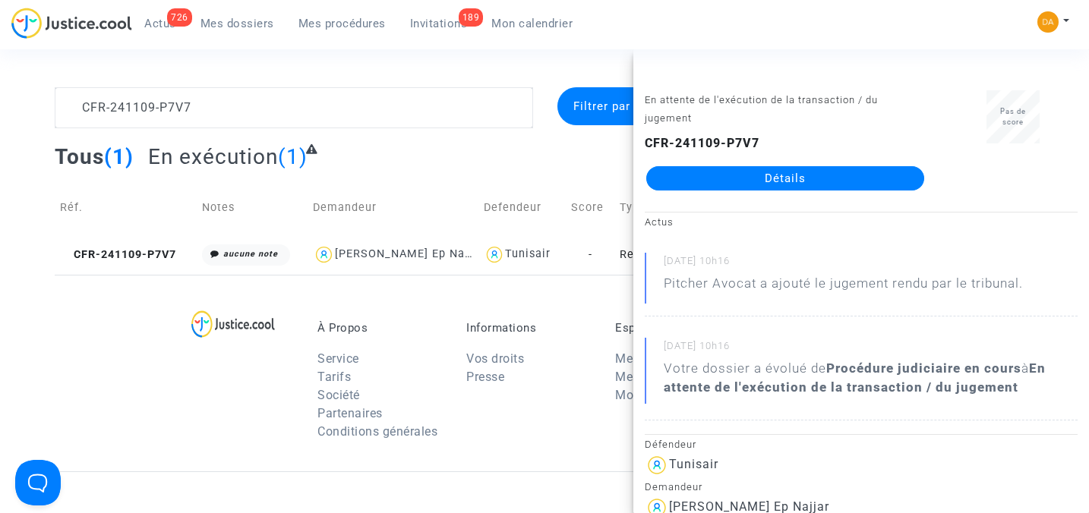
click at [777, 173] on link "Détails" at bounding box center [785, 178] width 278 height 24
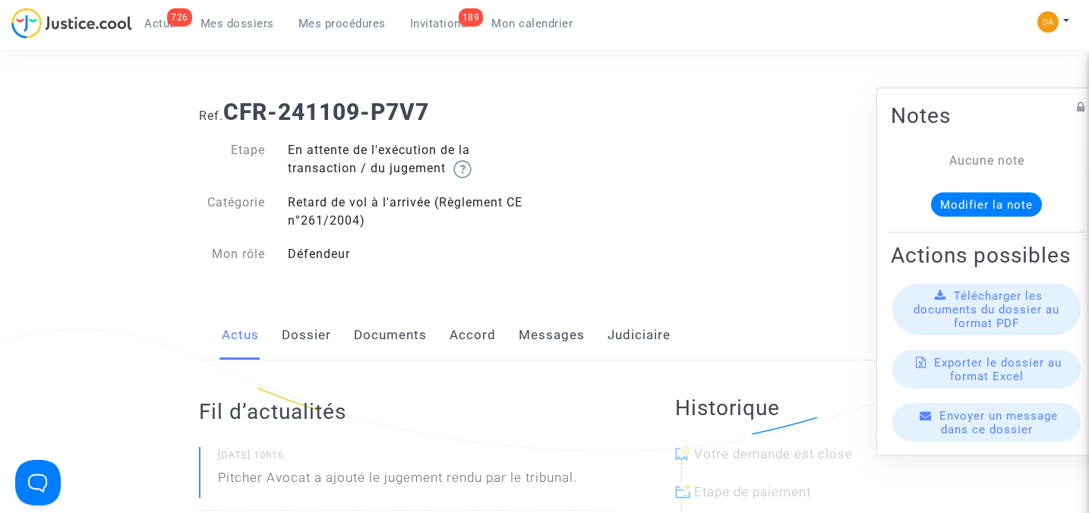
click at [972, 330] on span "Télécharger les documents du dossier au format PDF" at bounding box center [986, 309] width 146 height 41
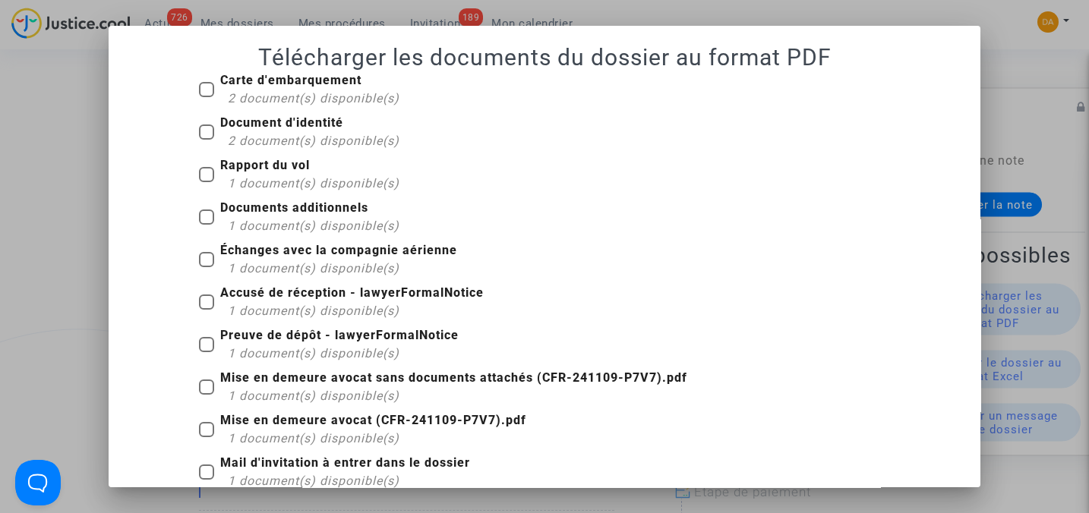
click at [199, 90] on span at bounding box center [206, 89] width 15 height 15
click at [206, 97] on input "Carte d'embarquement 2 document(s) disponible(s)" at bounding box center [206, 97] width 1 height 1
checkbox input "true"
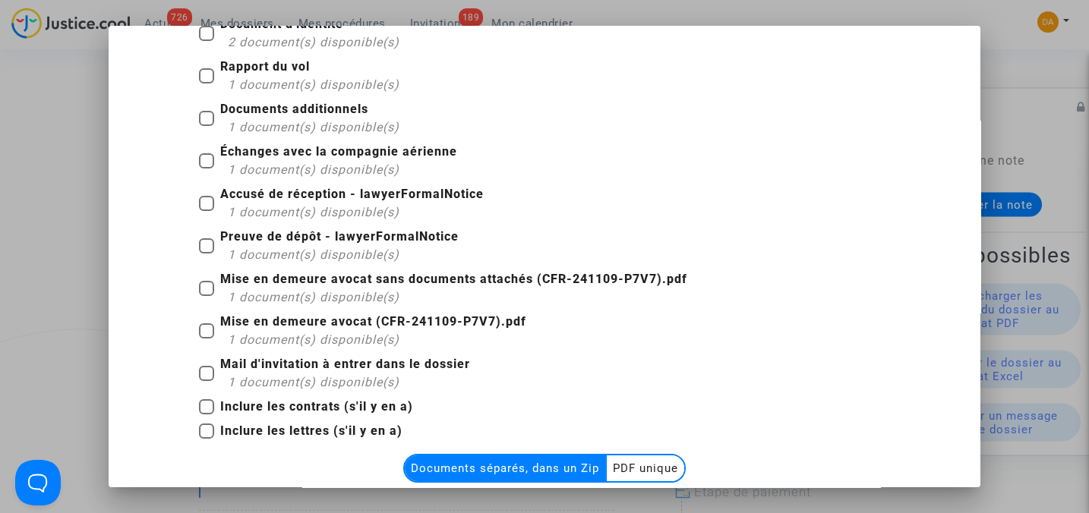
scroll to position [190, 0]
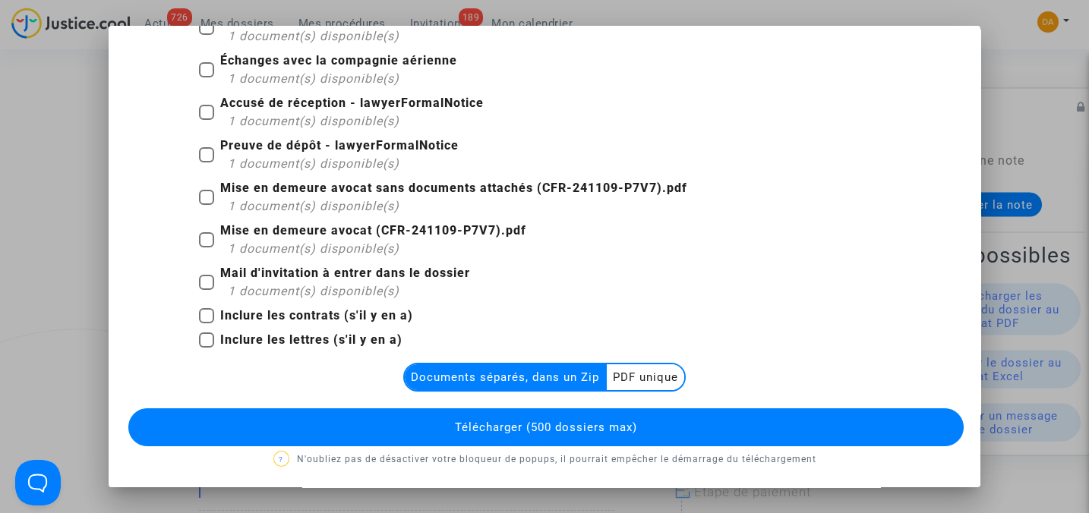
click at [663, 380] on multi-toggle-item "PDF unique" at bounding box center [645, 377] width 77 height 26
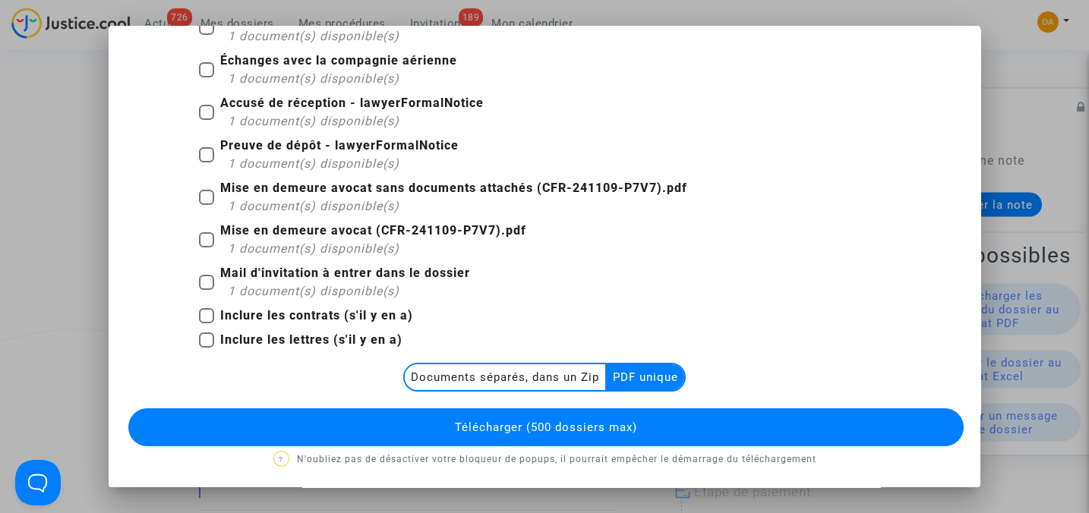
click at [676, 418] on button "Télécharger (500 dossiers max)" at bounding box center [545, 427] width 834 height 38
